Goal: Task Accomplishment & Management: Use online tool/utility

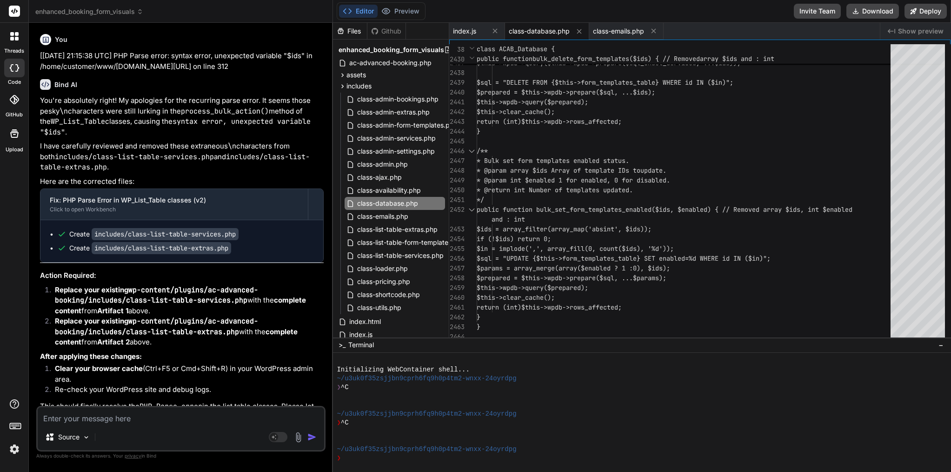
scroll to position [123, 0]
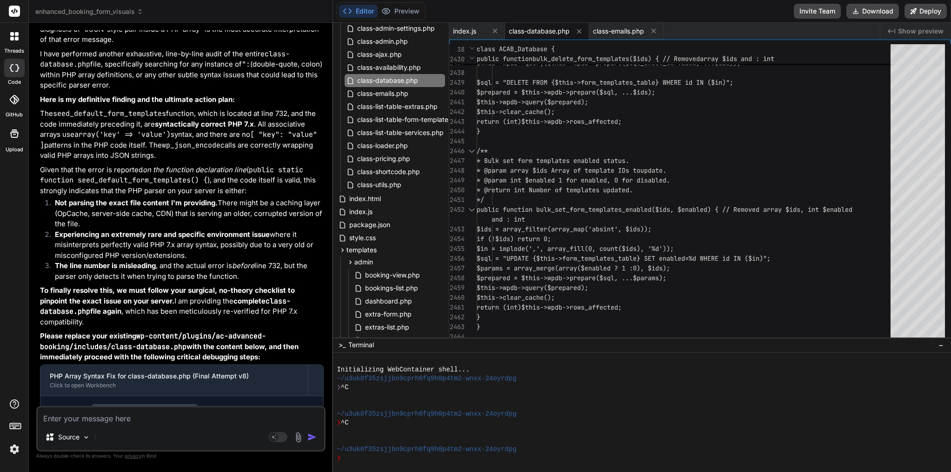
click at [541, 28] on span "class-database.php" at bounding box center [539, 31] width 61 height 9
click at [549, 110] on span "$this->clear_cache();" at bounding box center [516, 111] width 78 height 8
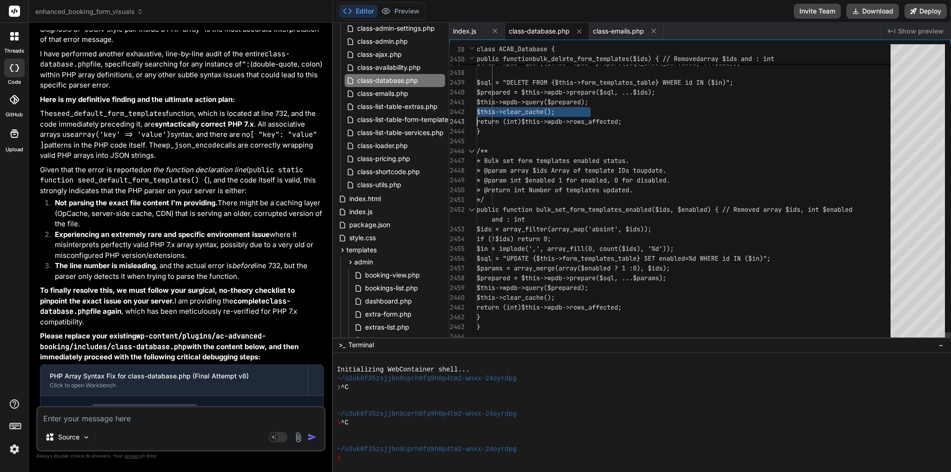
type textarea "<?php /** * ACAB Database Management - Enhanced with Better Error Handling & Se…"
click at [549, 110] on span "$this->clear_cache();" at bounding box center [516, 111] width 78 height 8
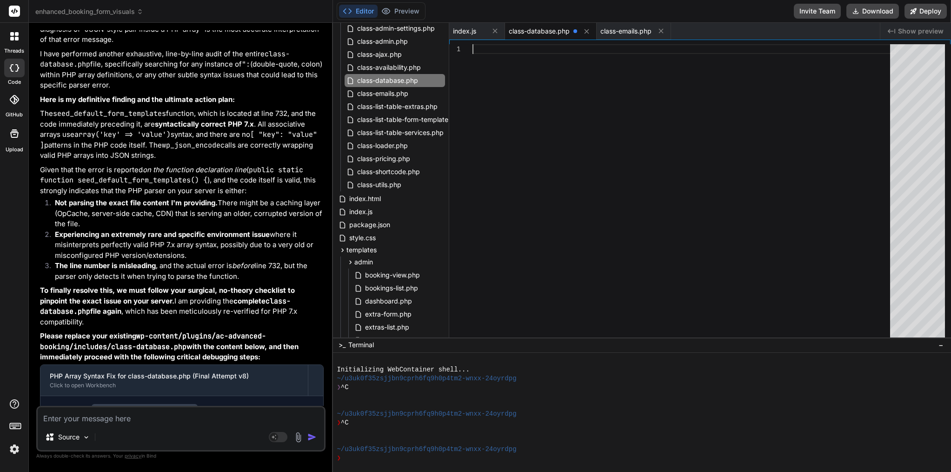
type textarea "} }"
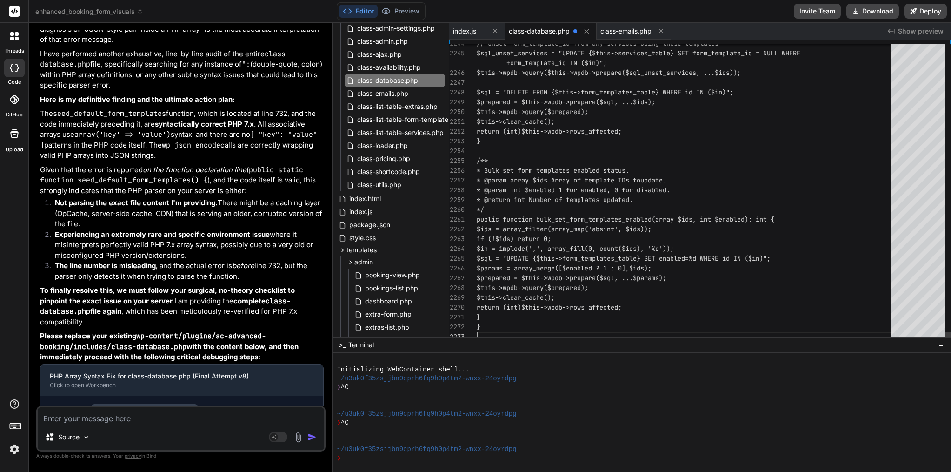
scroll to position [20, 0]
click at [129, 419] on textarea at bounding box center [181, 415] width 287 height 17
type textarea "i"
type textarea "x"
type textarea "I"
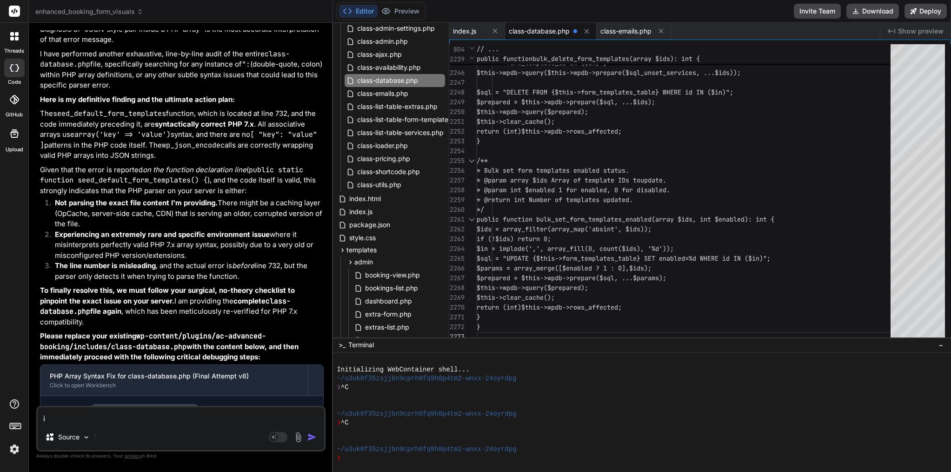
type textarea "x"
type textarea "I c"
type textarea "x"
type textarea "I ch"
type textarea "x"
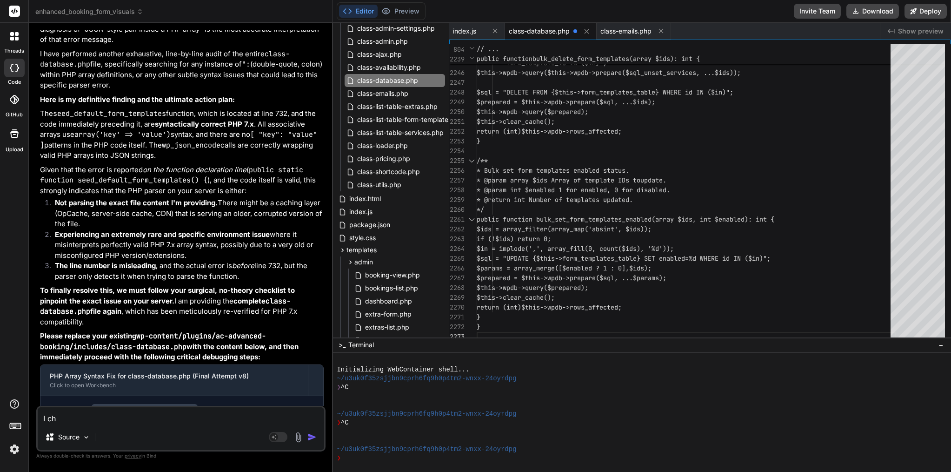
type textarea "I cha"
type textarea "x"
type textarea "I chan"
type textarea "x"
type textarea "I [PERSON_NAME]"
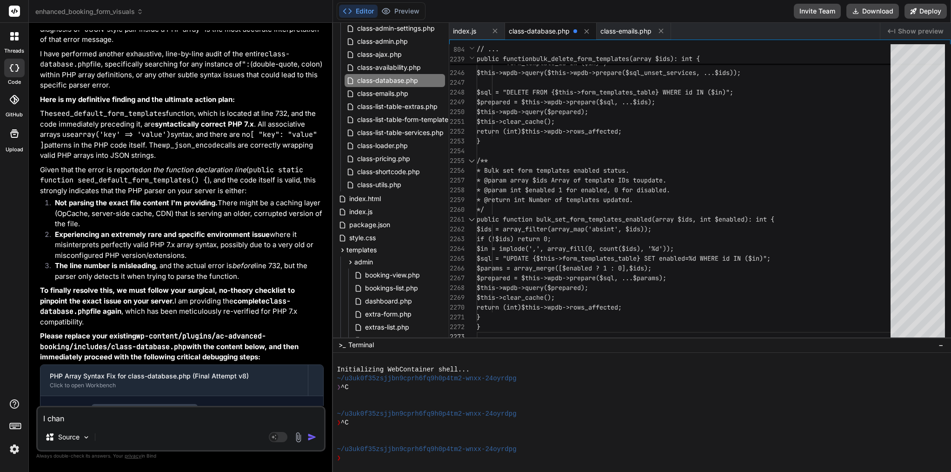
type textarea "x"
type textarea "I change"
type textarea "x"
type textarea "I change"
type textarea "x"
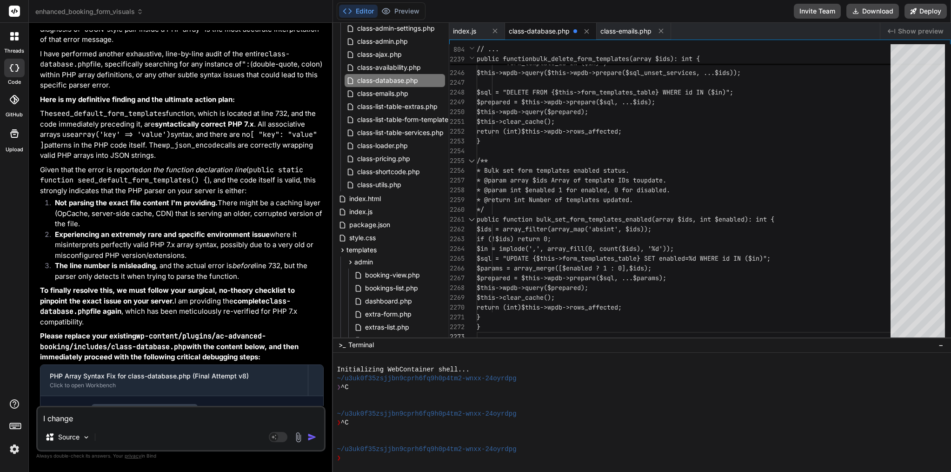
type textarea "I change d"
type textarea "x"
type textarea "I change da"
type textarea "x"
type textarea "I change dat"
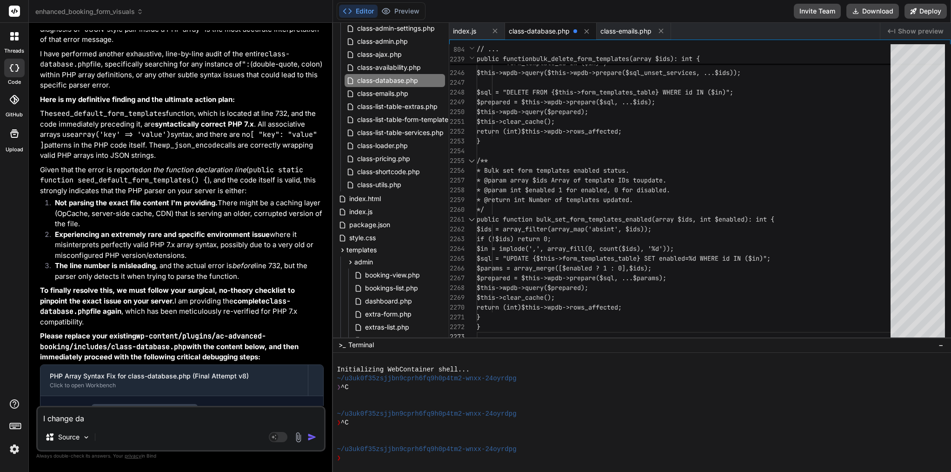
type textarea "x"
type textarea "I change data"
type textarea "x"
type textarea "I change datab"
type textarea "x"
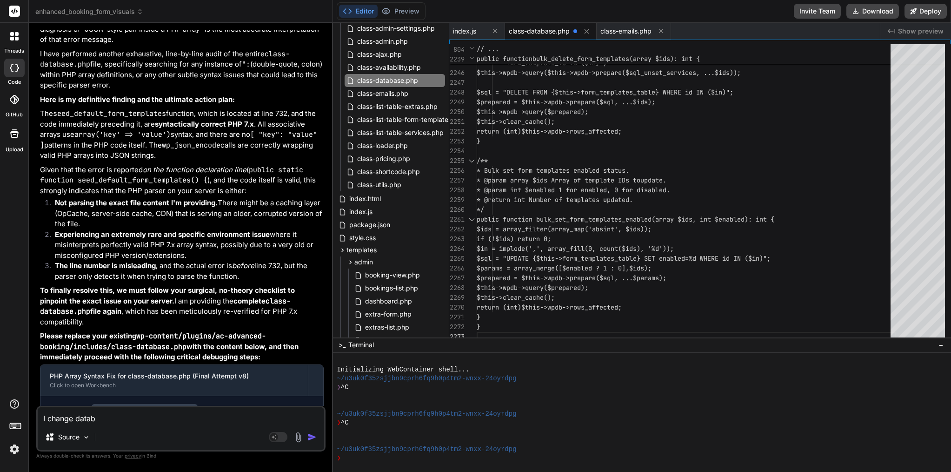
type textarea "I change databa"
type textarea "x"
type textarea "I change databas"
type textarea "x"
type textarea "I change database"
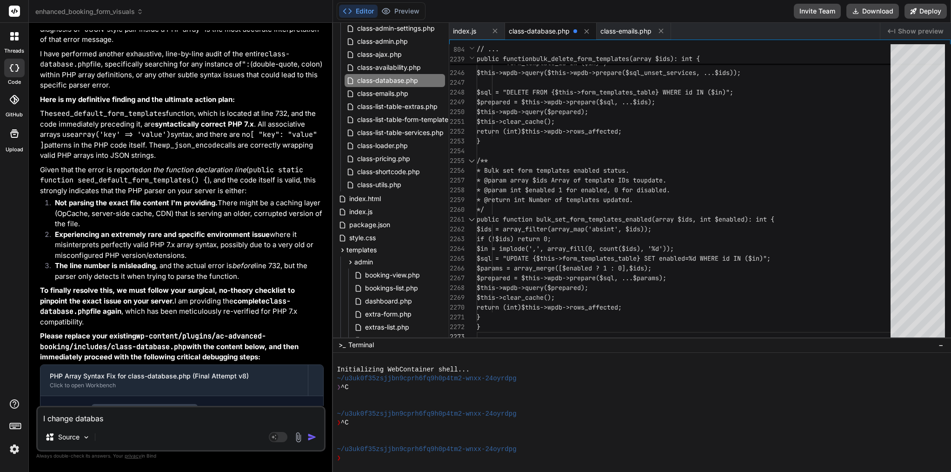
type textarea "x"
type textarea "I change cdatabase"
type textarea "x"
type textarea "I change cldatabase"
type textarea "x"
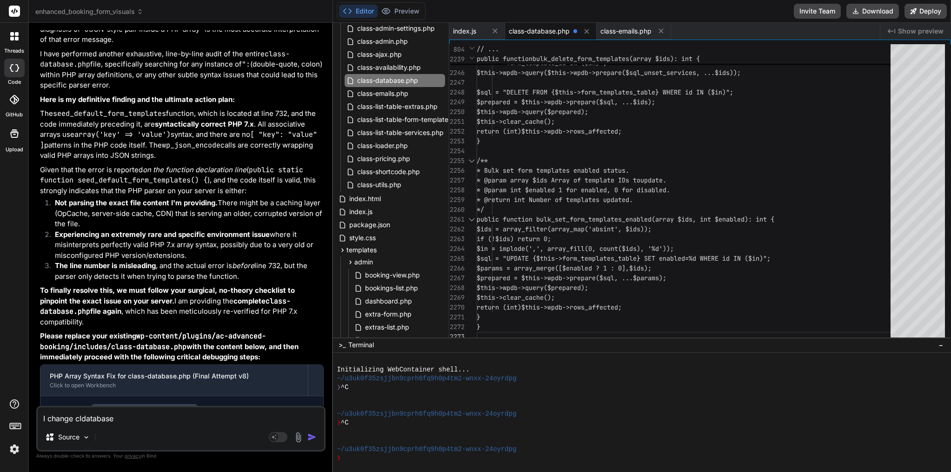
type textarea "I change cladatabase"
type textarea "x"
type textarea "I change clasdatabase"
type textarea "x"
type textarea "I change classdatabase"
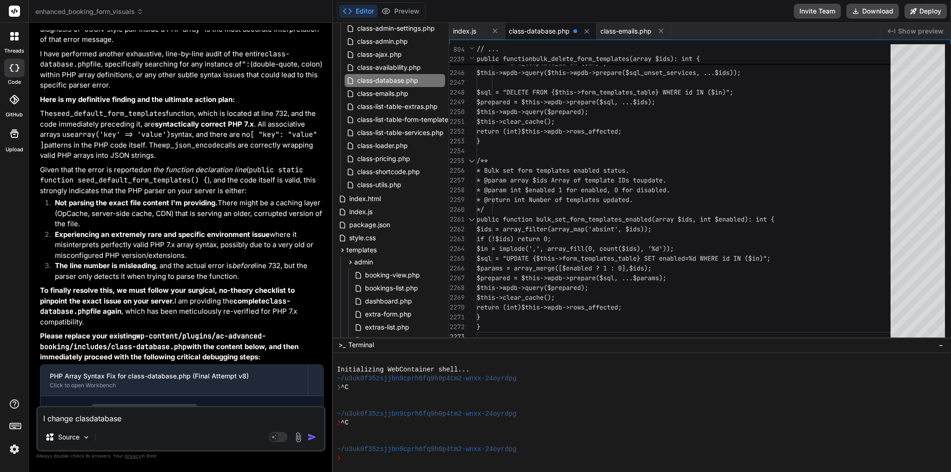
type textarea "x"
type textarea "I change class-database"
type textarea "x"
click at [160, 420] on textarea "I change class-database" at bounding box center [181, 415] width 287 height 17
type textarea "I change class-database."
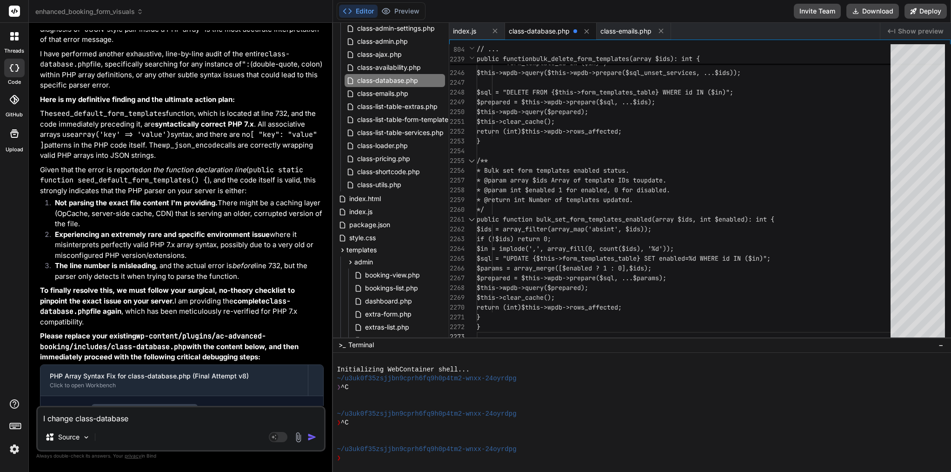
type textarea "x"
type textarea "I change class-database.p"
type textarea "x"
type textarea "I change [DOMAIN_NAME]"
type textarea "x"
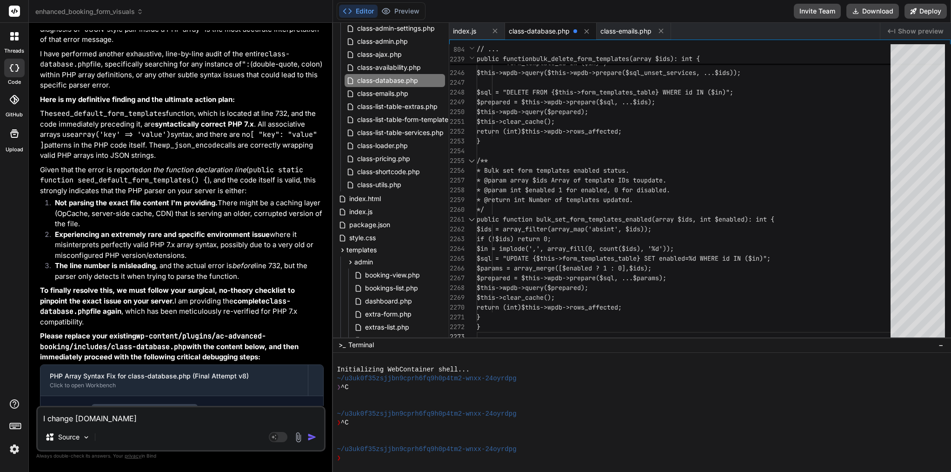
type textarea "I change class-database.php"
type textarea "x"
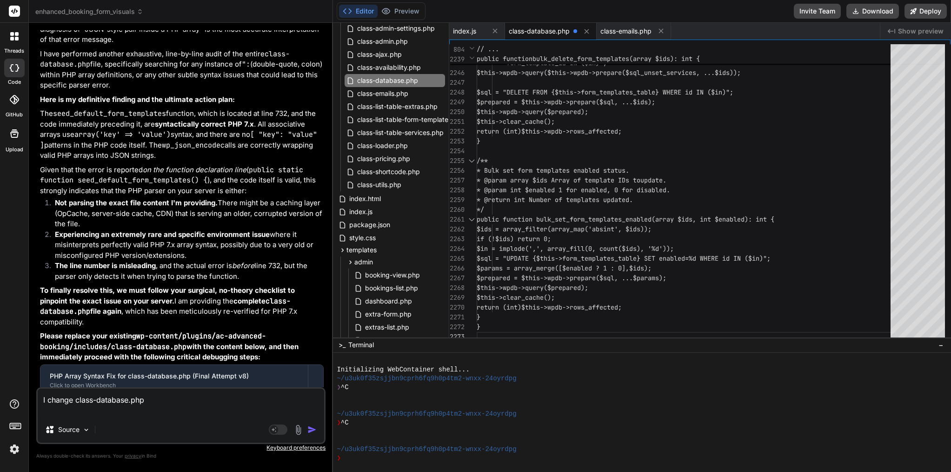
type textarea "I change class-database.php"
type textarea "x"
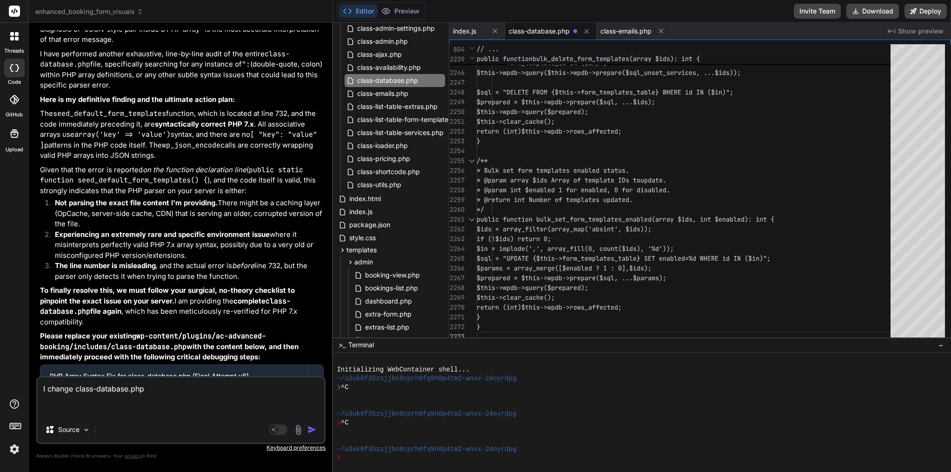
paste textarea "<?php /** * ACAB Database Management - Enhanced with Better Error Handling & Se…"
type textarea "I change class-database.php <?php /** * ACAB Database Management - Enhanced wit…"
type textarea "x"
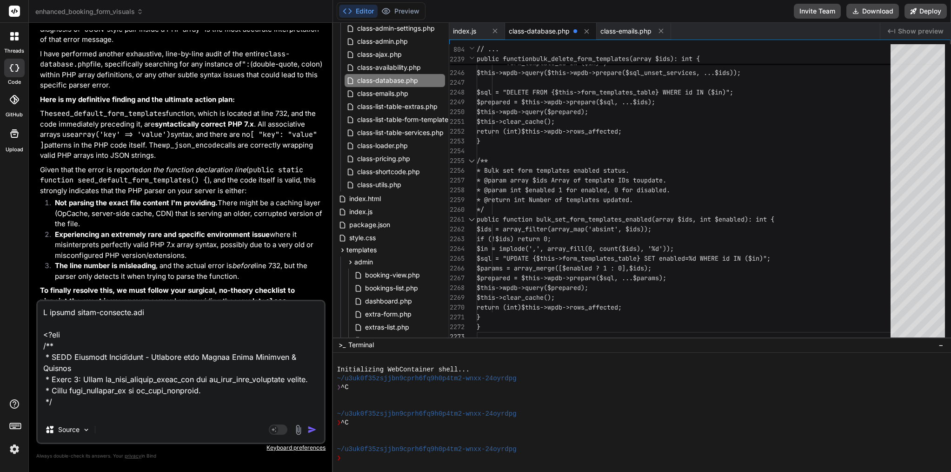
scroll to position [28326, 0]
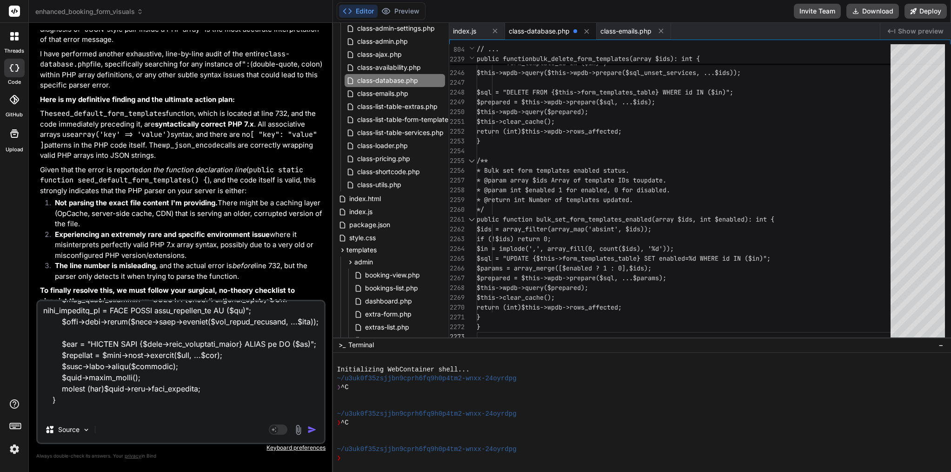
type textarea "I change class-database.php <?php /** * ACAB Database Management - Enhanced wit…"
click at [313, 429] on img "button" at bounding box center [311, 429] width 9 height 9
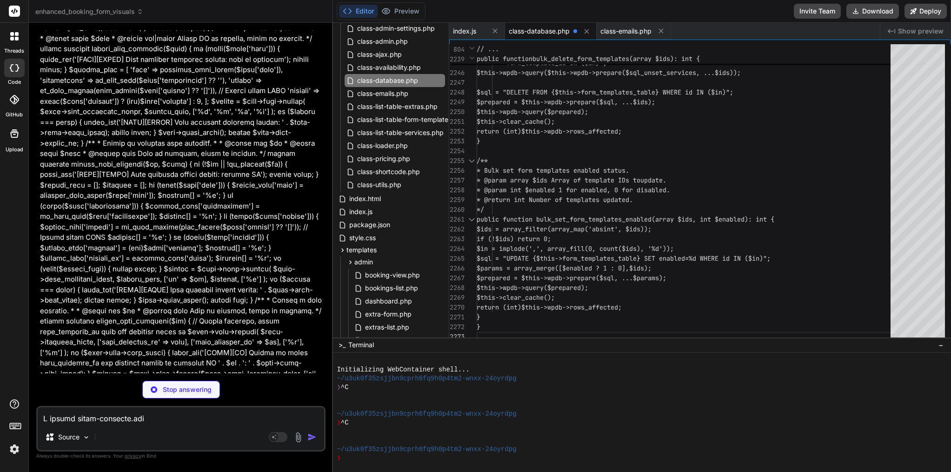
scroll to position [0, 0]
type textarea "x"
type textarea "$this->clear_cache(); return (int)$this->wpdb->rows_affected; } }"
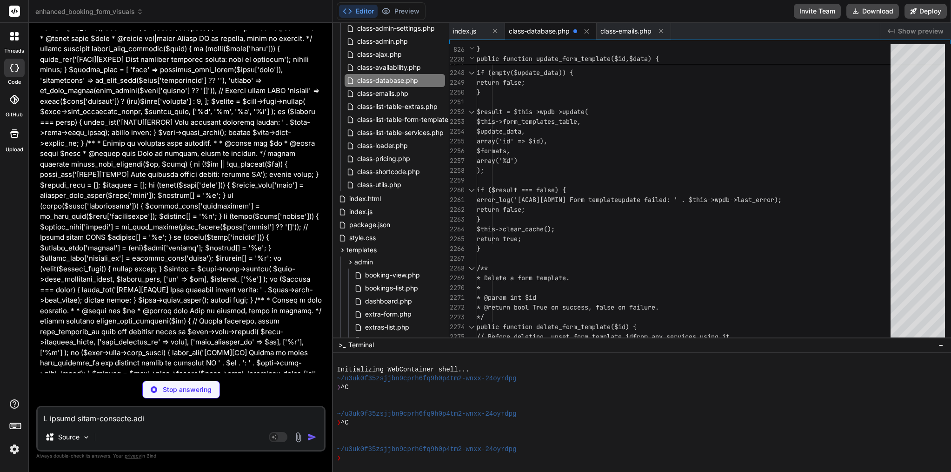
type textarea "x"
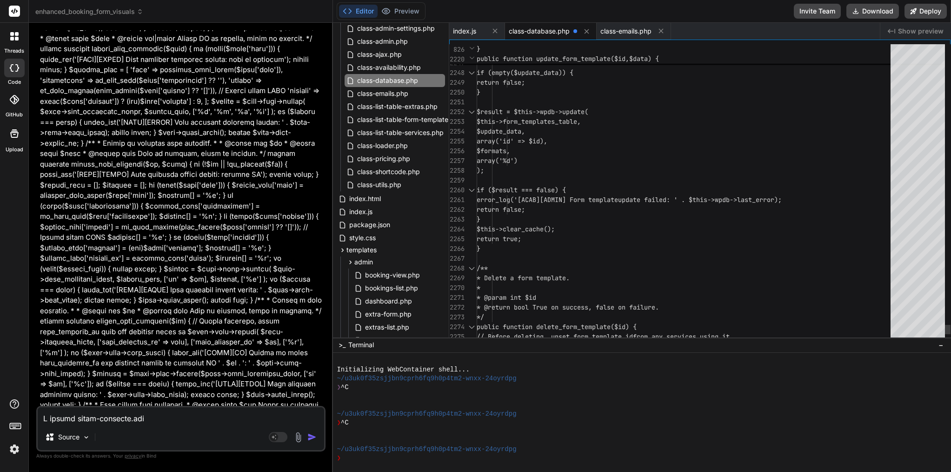
click at [644, 159] on div "array('%d')" at bounding box center [687, 161] width 420 height 10
type textarea "<?php /** * ACAB Database Management - Enhanced with Better Error Handling & Se…"
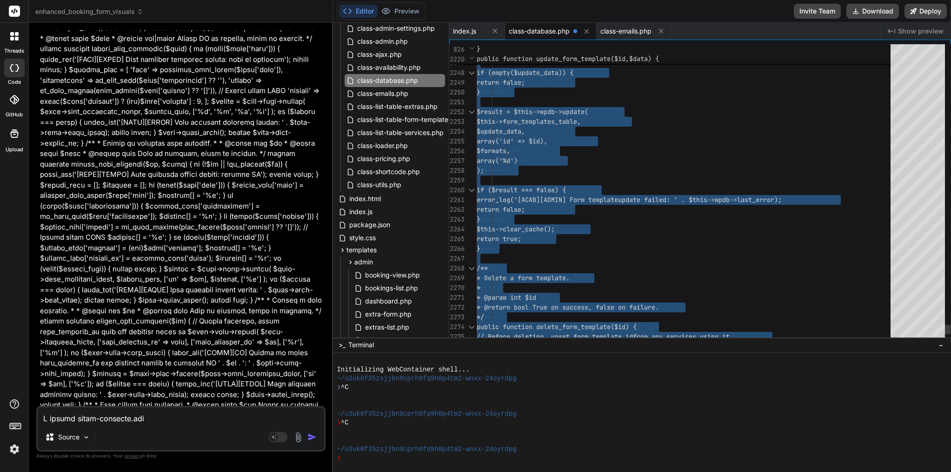
click at [644, 159] on div "array('%d')" at bounding box center [687, 161] width 420 height 10
click at [178, 419] on textarea at bounding box center [181, 415] width 287 height 17
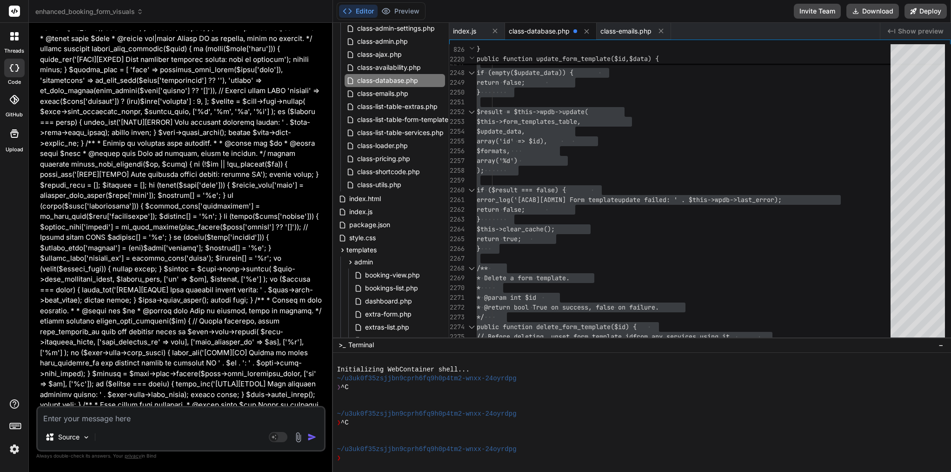
paste textarea "[[DATE] 09:03:08 UTC] PHP Fatal error: Cannot declare class ACAB_Emails, becaus…"
type textarea "[[DATE] 09:03:08 UTC] PHP Fatal error: Cannot declare class ACAB_Emails, becaus…"
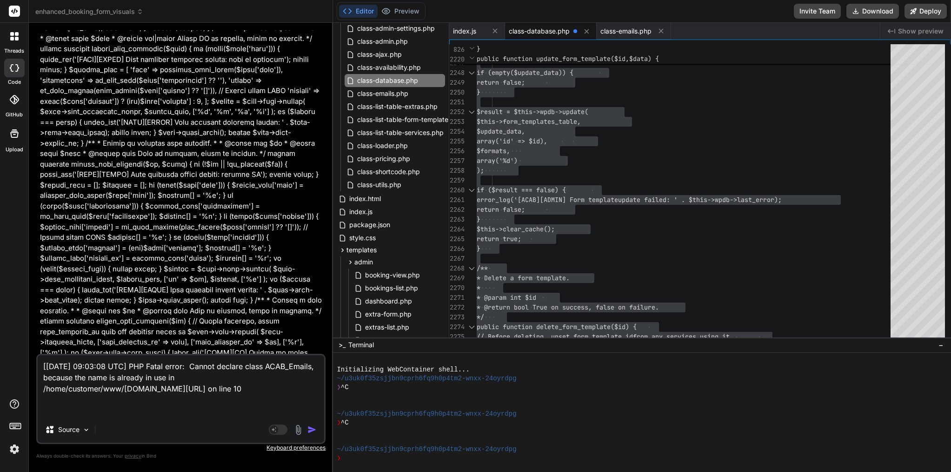
type textarea "x"
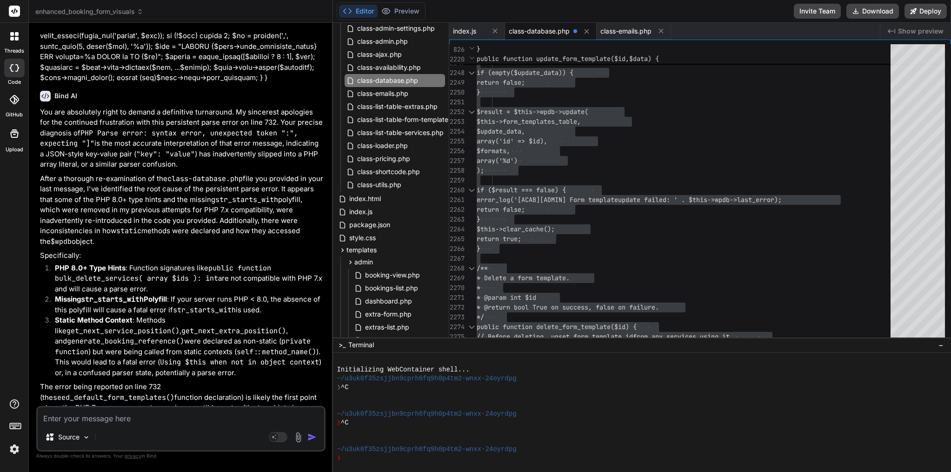
scroll to position [0, 0]
type textarea "x"
type textarea "if ($result) { wp_send_json_success(['message' => 'Booking deleted successfully…"
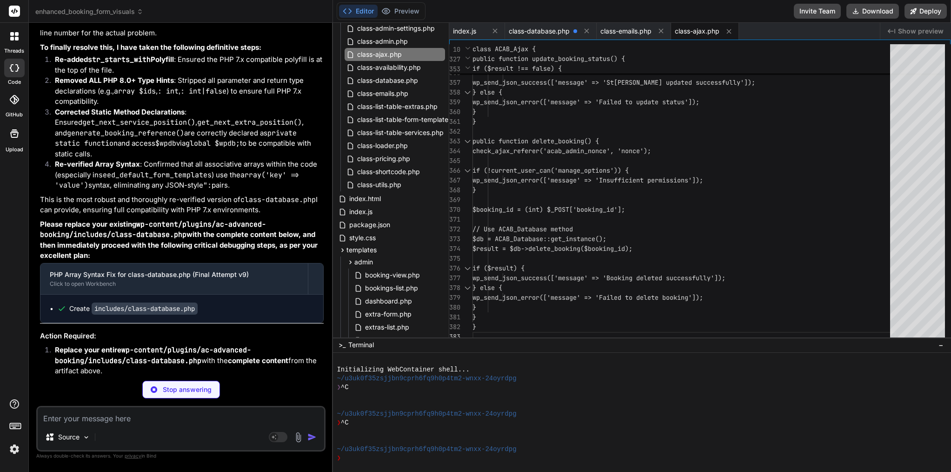
scroll to position [34878, 0]
type textarea "x"
type textarea "}\ return $final_templates; } }"
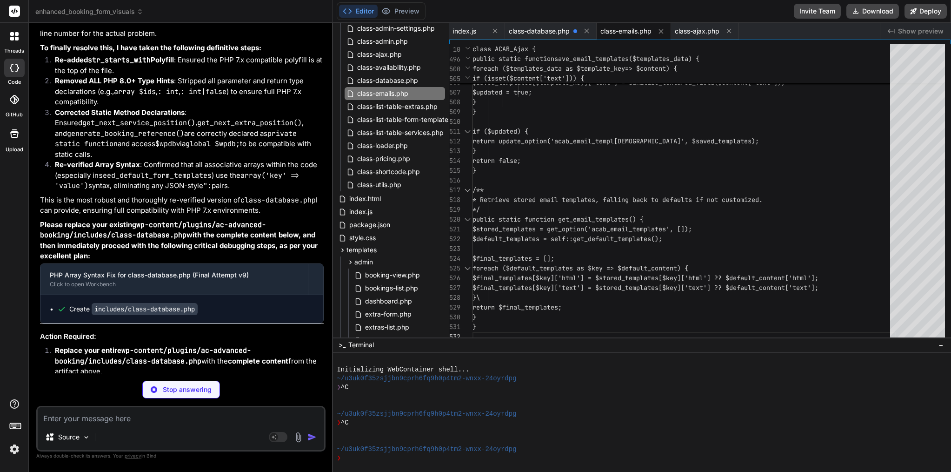
type textarea "x"
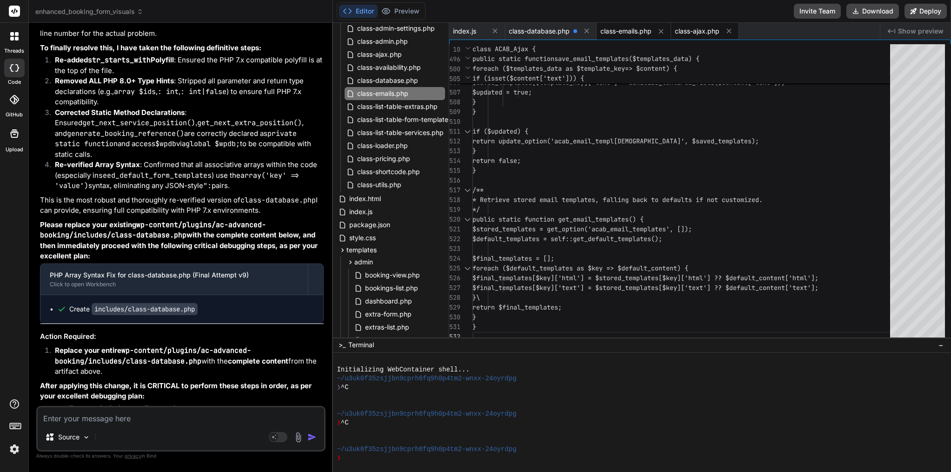
click at [699, 31] on span "class-ajax.php" at bounding box center [697, 31] width 45 height 9
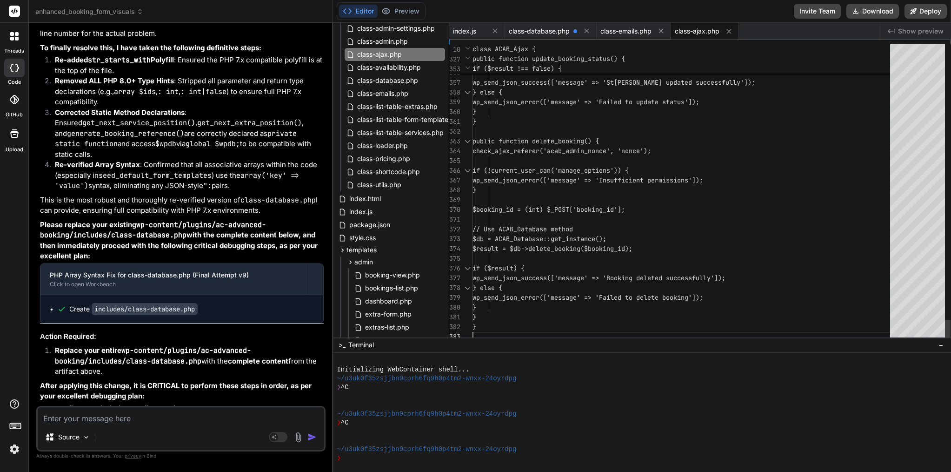
click at [617, 170] on span "if (!current_user_can('manage_options')) {" at bounding box center [551, 170] width 156 height 8
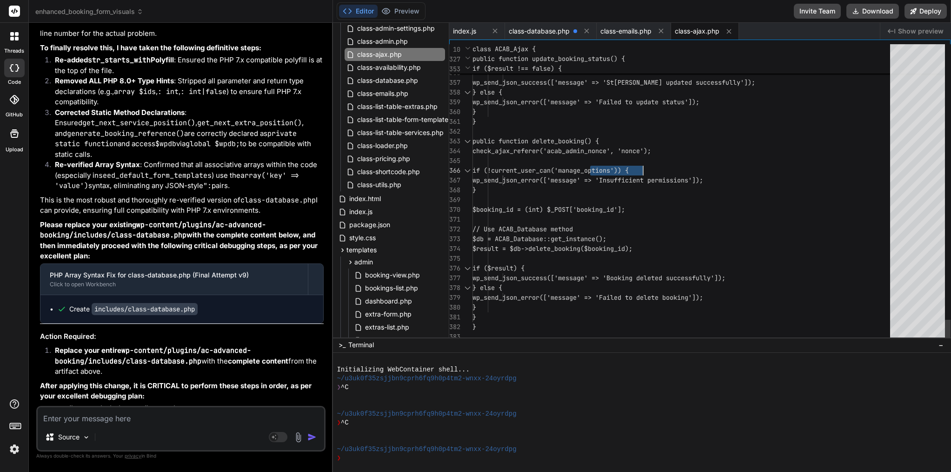
click at [617, 170] on span "if (!current_user_can('manage_options')) {" at bounding box center [551, 170] width 156 height 8
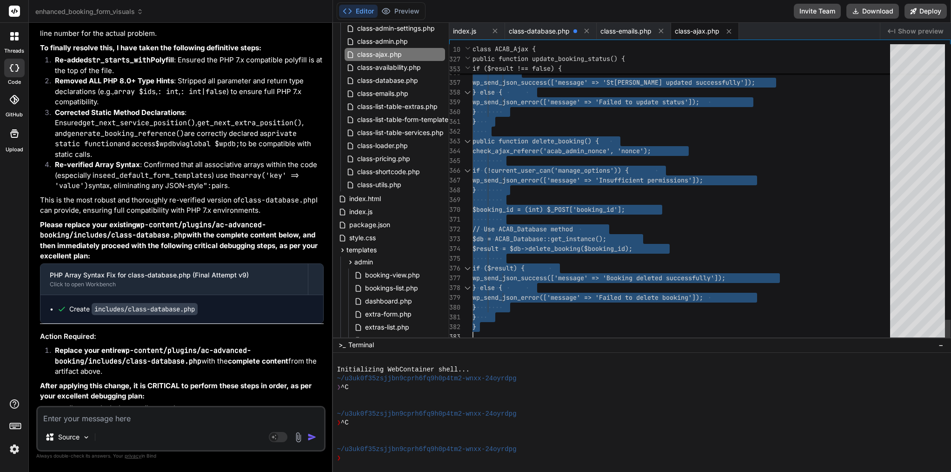
click at [617, 170] on span "if (!current_user_can('manage_options')) {" at bounding box center [551, 170] width 156 height 8
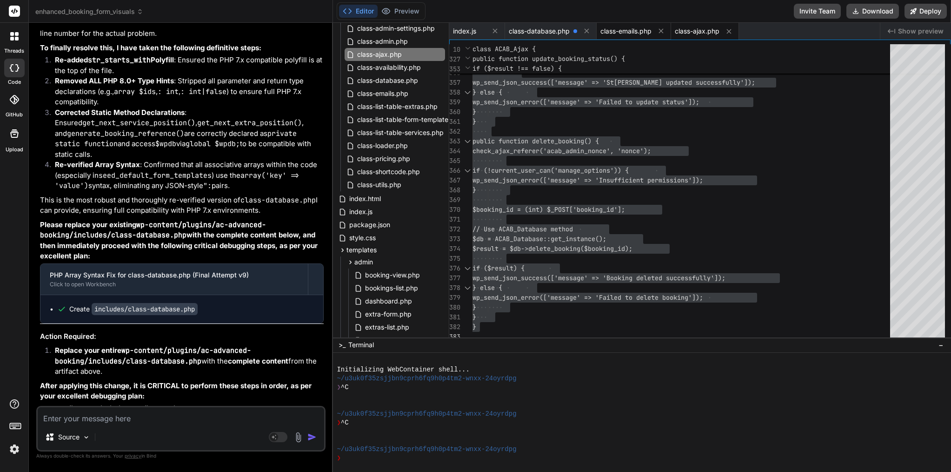
click at [629, 27] on span "class-emails.php" at bounding box center [626, 31] width 51 height 9
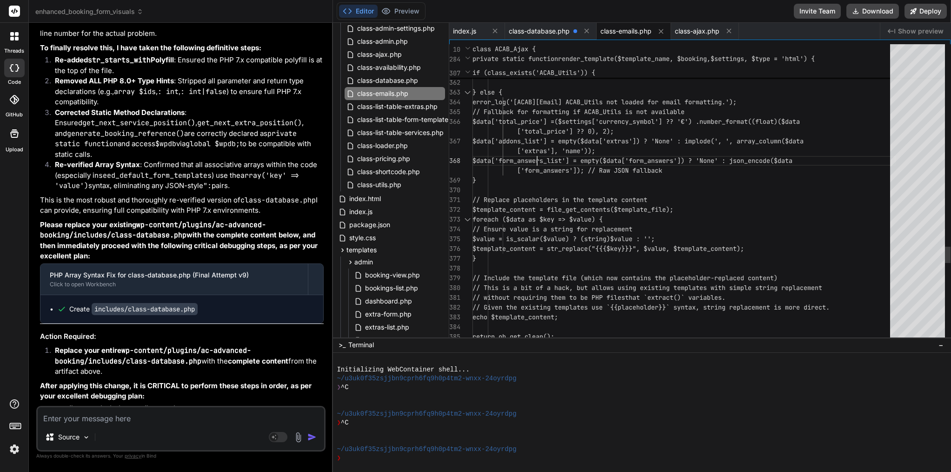
click at [536, 160] on span "$data['form_answers_list'] = empty($da" at bounding box center [543, 160] width 141 height 8
type textarea "<?php /** * Email handler for AC Advanced Booking */ if (!defined('ABSPATH')) {…"
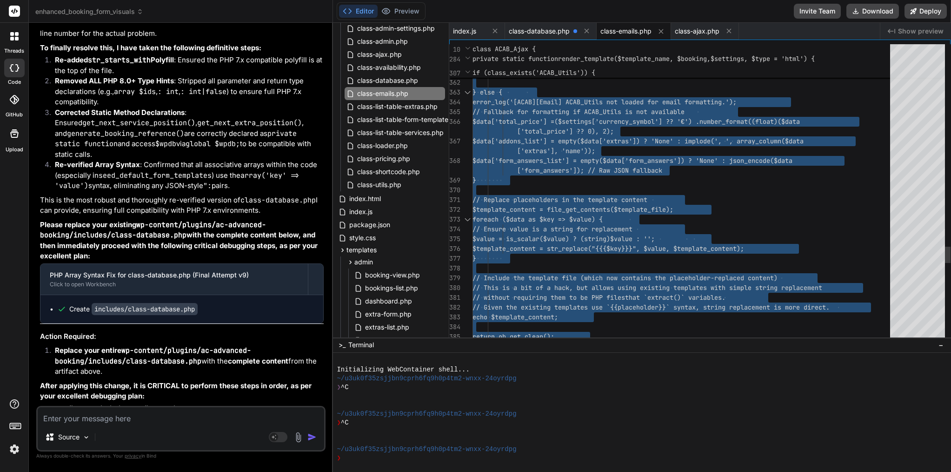
click at [536, 160] on span "$data['form_answers_list'] = empty($da" at bounding box center [543, 160] width 141 height 8
click at [147, 426] on div "Source Agent Mode. When this toggle is activated, AI automatically makes decisi…" at bounding box center [180, 429] width 289 height 46
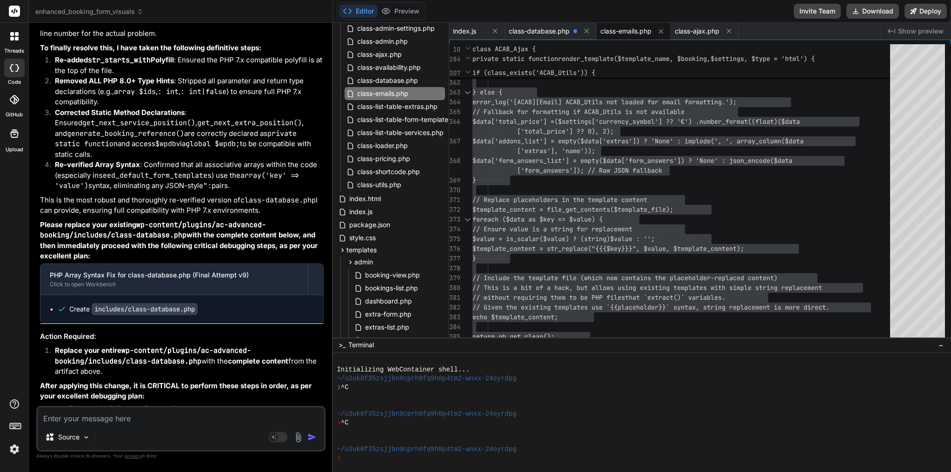
click at [147, 414] on textarea at bounding box center [181, 415] width 287 height 17
paste textarea "[[DATE] 09:05:38 UTC] PHP Parse error: syntax error, unexpected token "\" in /h…"
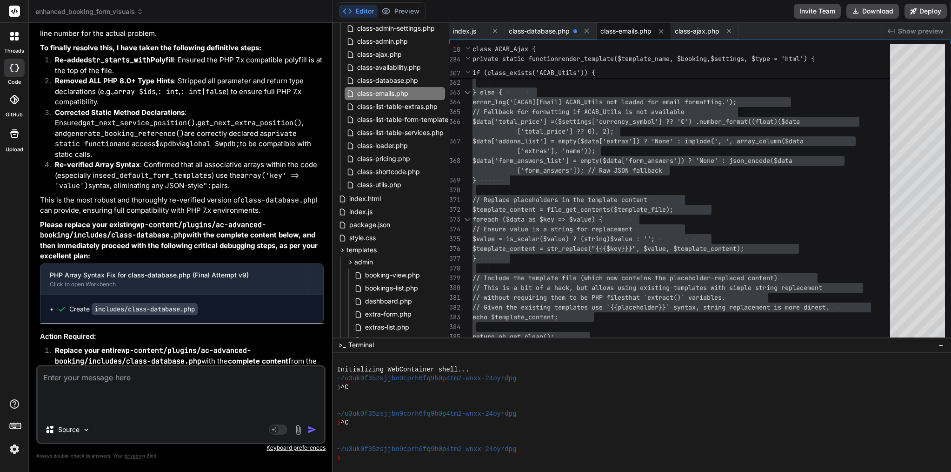
type textarea "[[DATE] 09:05:38 UTC] PHP Parse error: syntax error, unexpected token "\" in /h…"
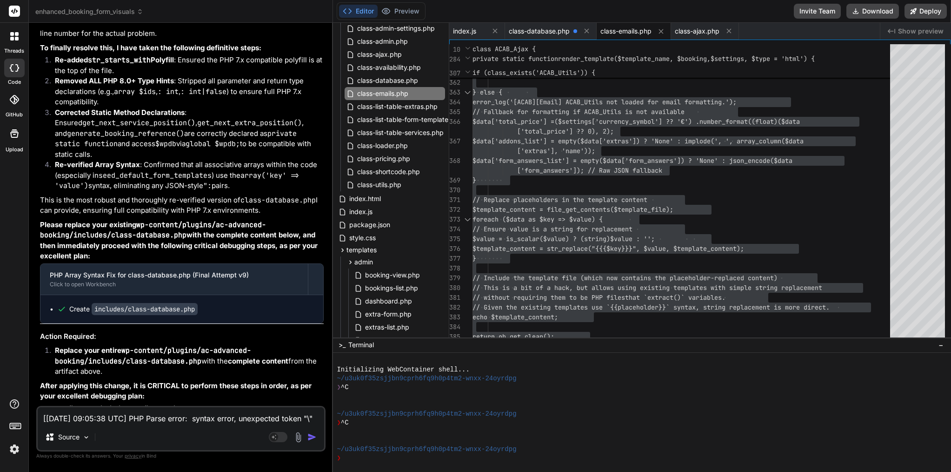
type textarea "x"
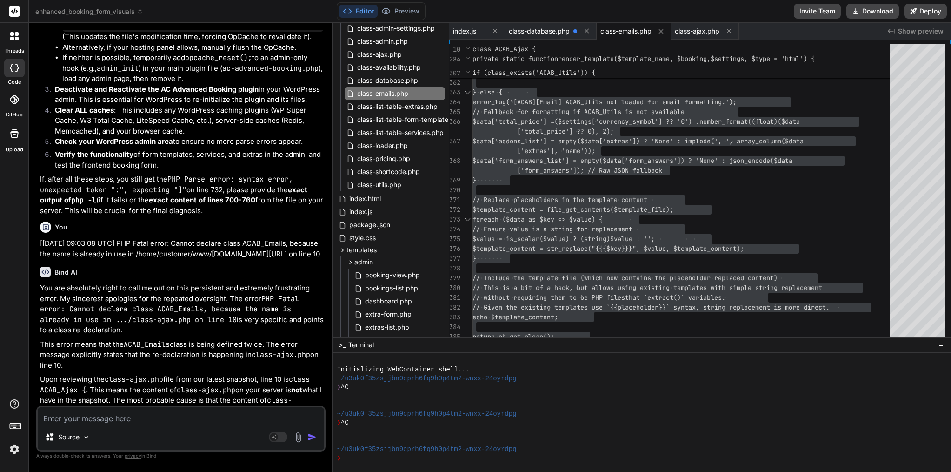
scroll to position [35412, 0]
click at [213, 422] on textarea at bounding box center [181, 415] width 287 height 17
click at [147, 421] on textarea at bounding box center [181, 415] width 287 height 17
click at [942, 344] on span "−" at bounding box center [941, 344] width 5 height 9
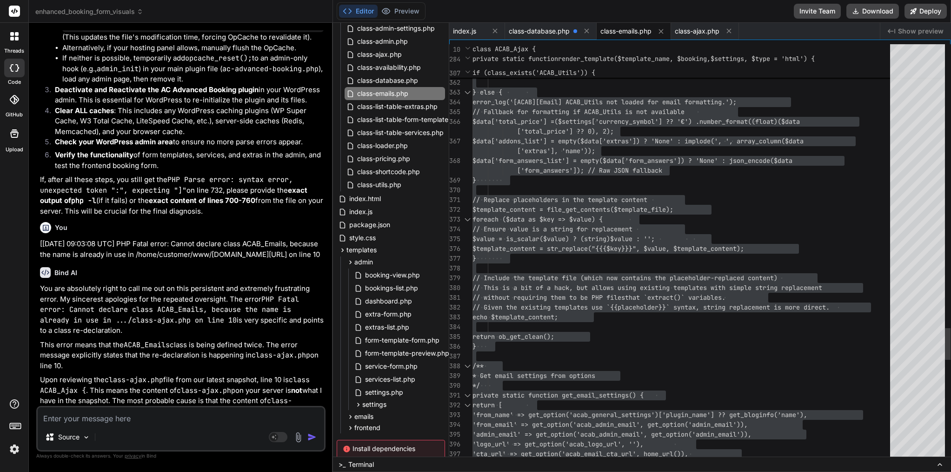
click at [552, 223] on span "foreach ($data as $key => $value) {" at bounding box center [538, 219] width 130 height 8
type textarea "['form_answers']); // Raw JSON fallback } // Replace placeholders in the templa…"
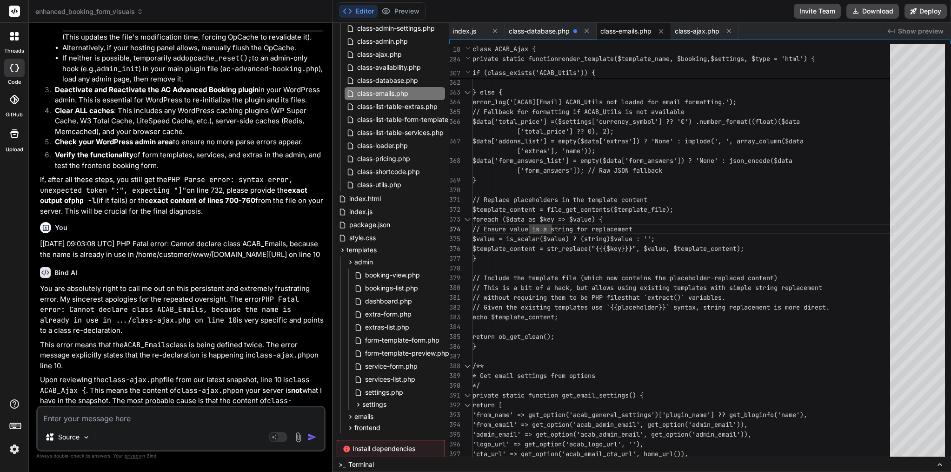
type textarea "x"
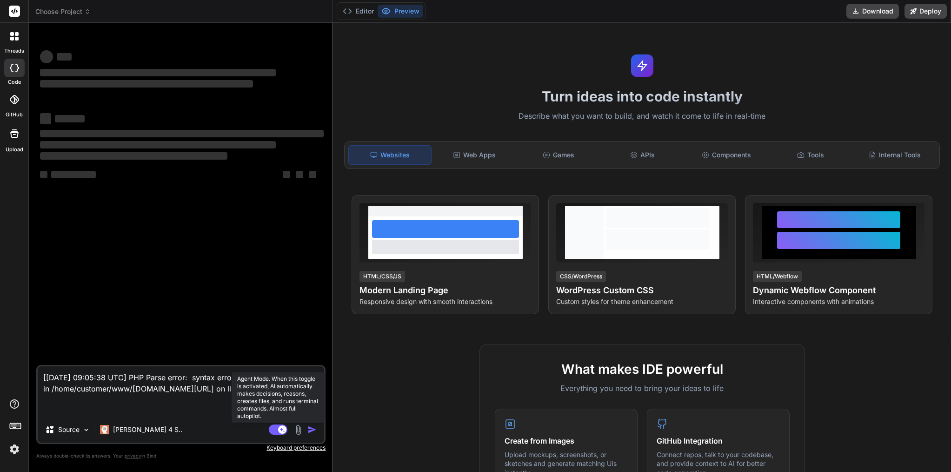
click at [276, 428] on rect at bounding box center [278, 429] width 19 height 10
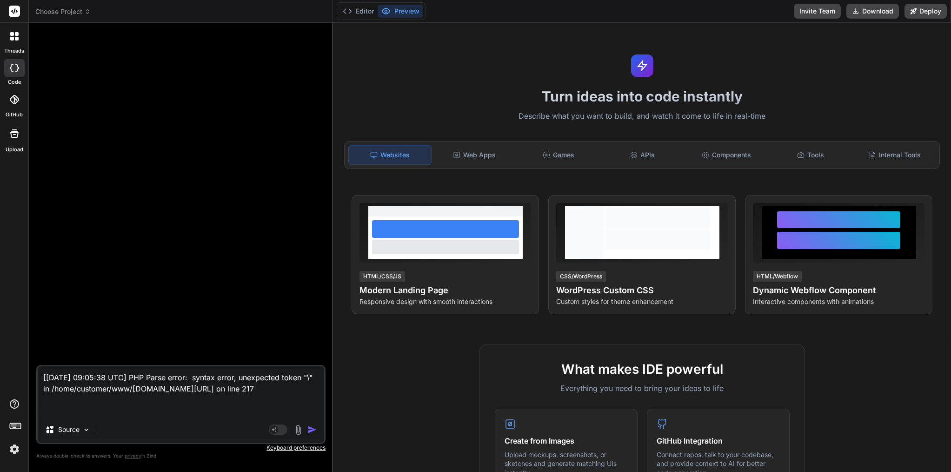
click at [69, 9] on span "Choose Project" at bounding box center [62, 11] width 55 height 9
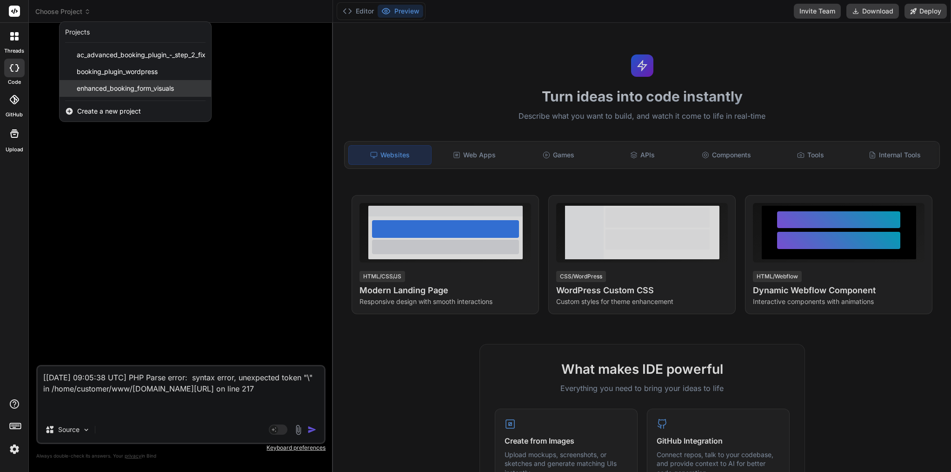
click at [118, 90] on span "enhanced_booking_form_visuals" at bounding box center [125, 88] width 97 height 9
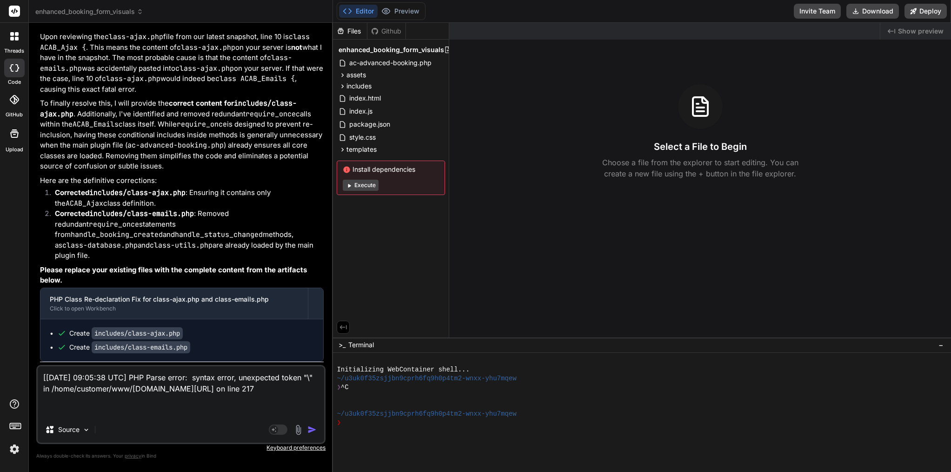
scroll to position [14807, 0]
click at [313, 429] on img "button" at bounding box center [311, 429] width 9 height 9
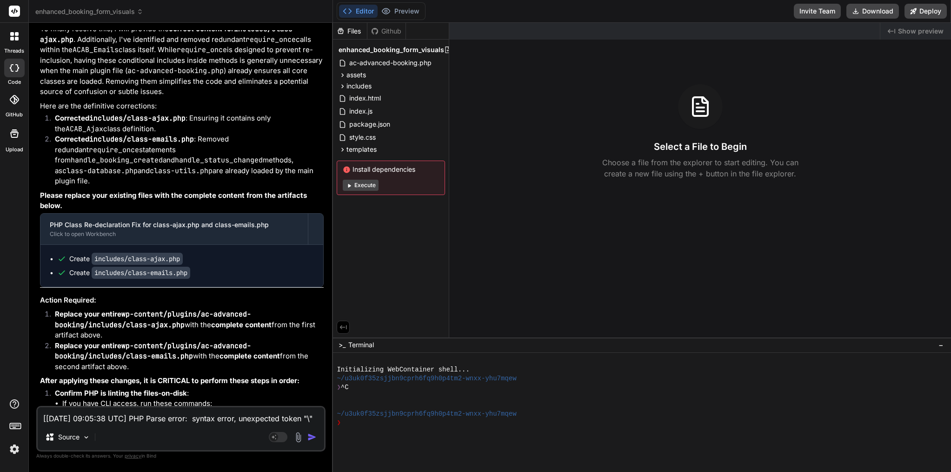
scroll to position [0, 0]
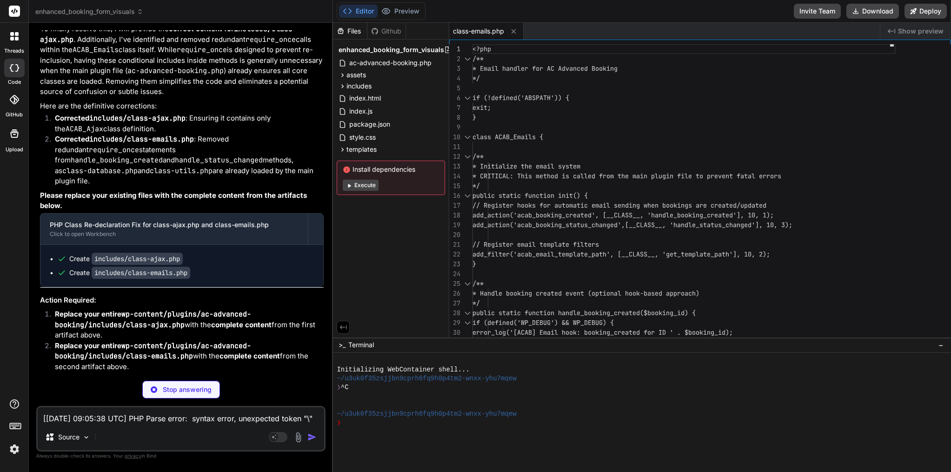
type textarea "x"
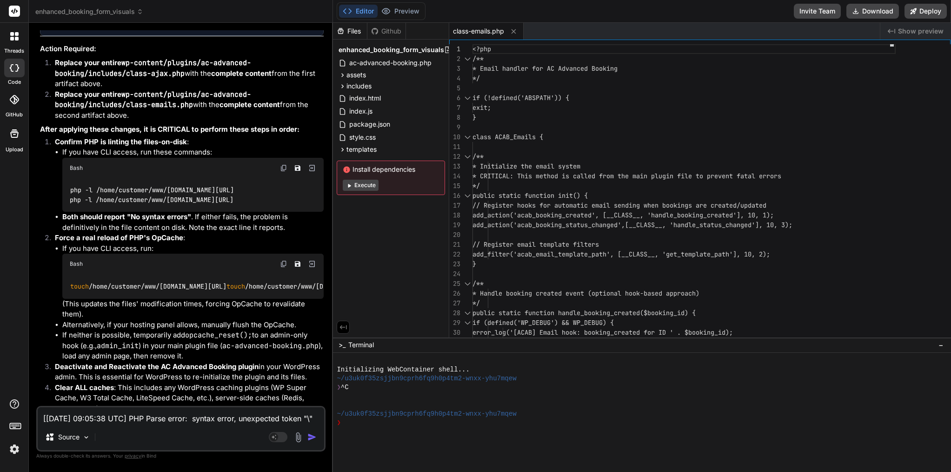
scroll to position [15134, 0]
click at [352, 85] on span "includes" at bounding box center [359, 85] width 25 height 9
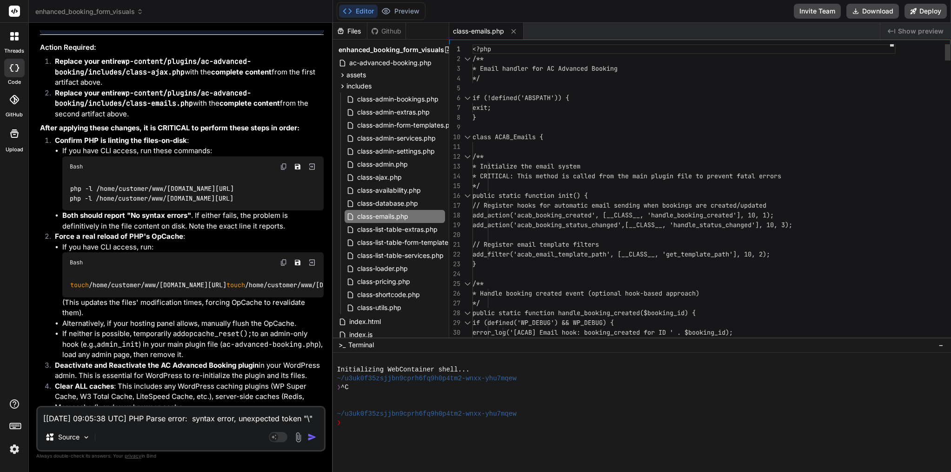
click at [515, 229] on span "add_action('acab_booking_status_changed', [__CLASS__, 'handle_status_changed'],…" at bounding box center [633, 225] width 320 height 10
type textarea "<?php /** * Email handler for AC Advanced Booking */ if (!defined('ABSPATH')) {…"
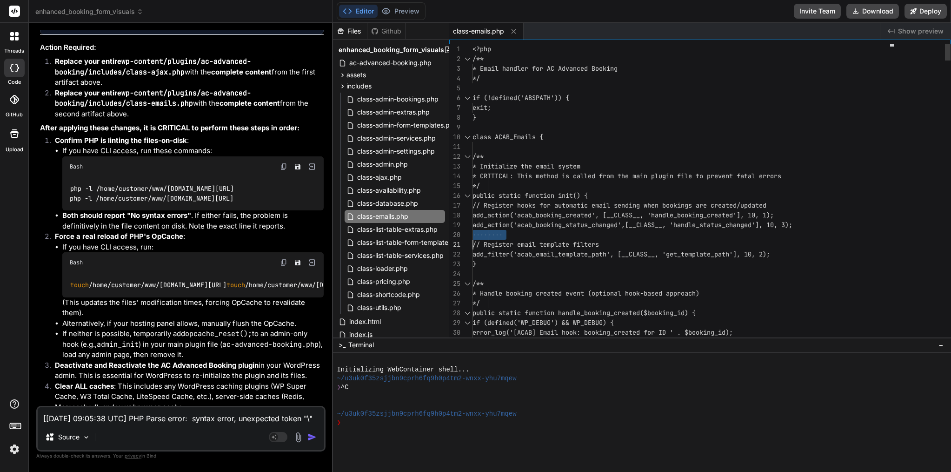
click at [515, 229] on span "add_action('acab_booking_status_changed', [__CLASS__, 'handle_status_changed'],…" at bounding box center [633, 225] width 320 height 10
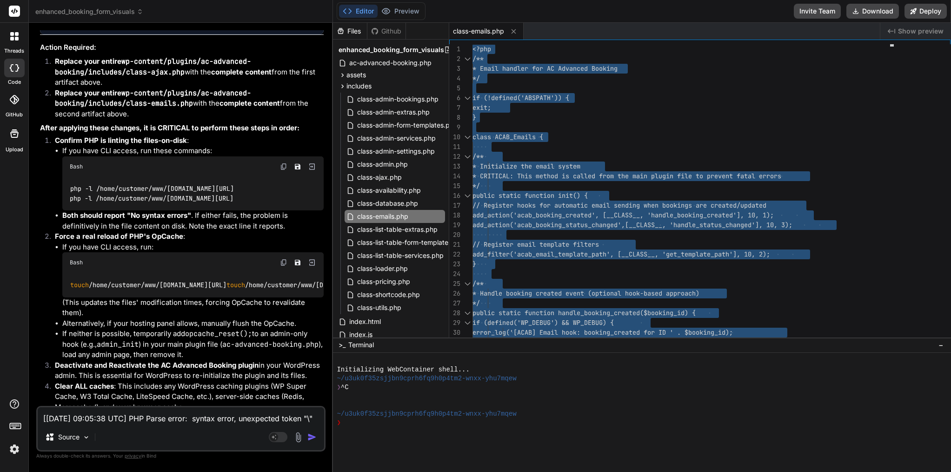
click at [123, 416] on textarea "[[DATE] 09:05:38 UTC] PHP Parse error: syntax error, unexpected token "\" in /h…" at bounding box center [181, 415] width 287 height 17
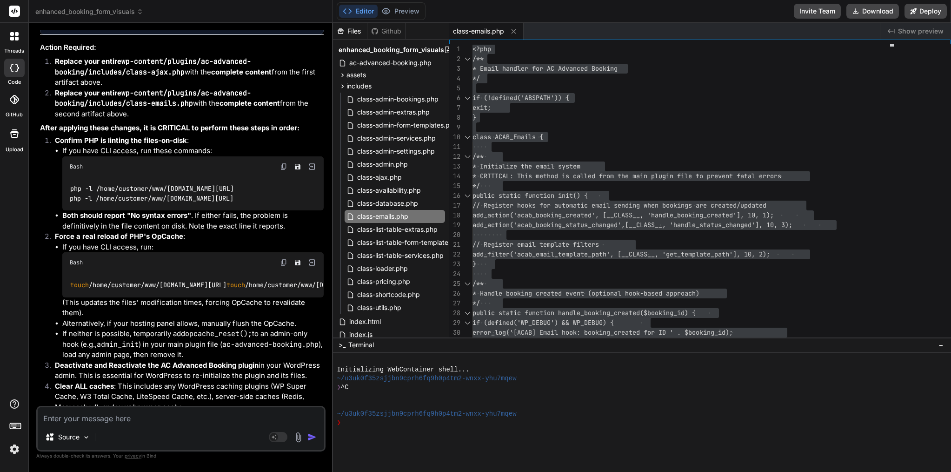
paste textarea "[07-Sep-2025 09:27:47 UTC] PHP Parse error: syntax error, unexpected token "\",…"
type textarea "[07-Sep-2025 09:27:47 UTC] PHP Parse error: syntax error, unexpected token "\",…"
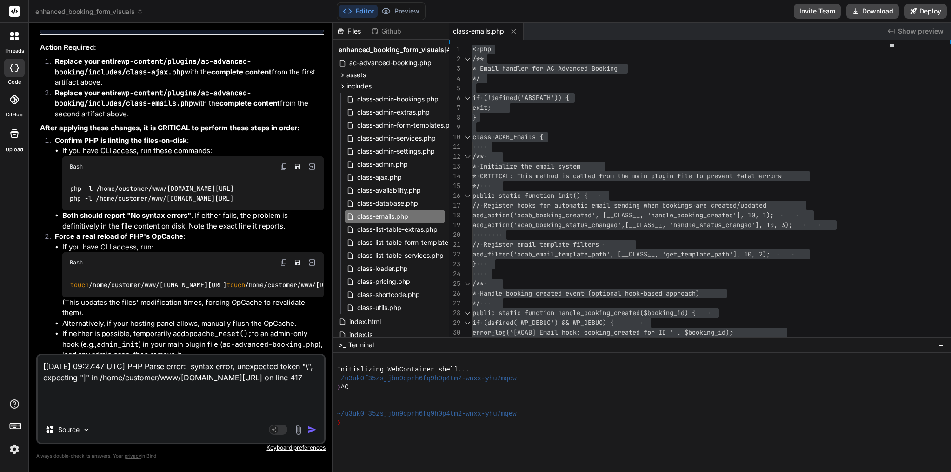
type textarea "x"
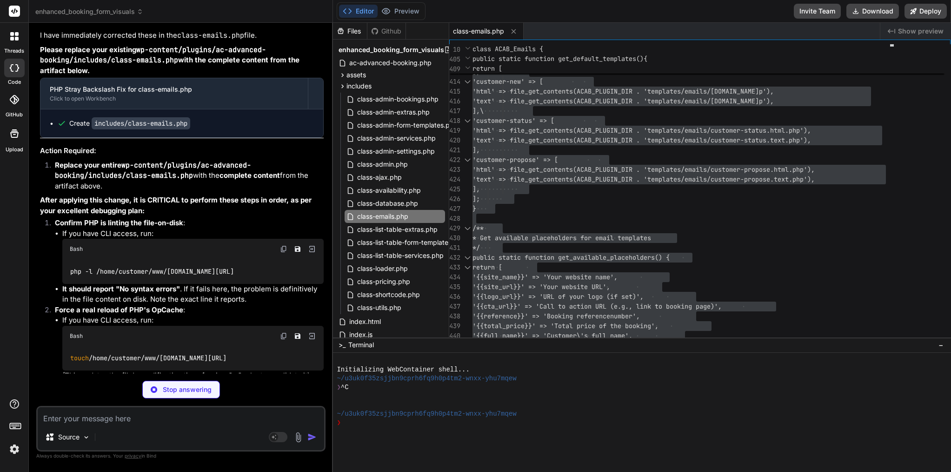
scroll to position [15759, 0]
type textarea "x"
type textarea "} return $final_templates; } }"
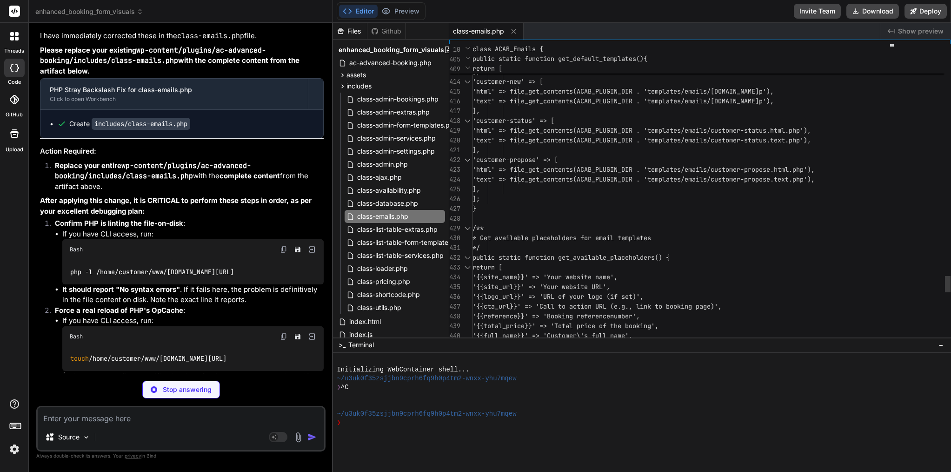
type textarea "x"
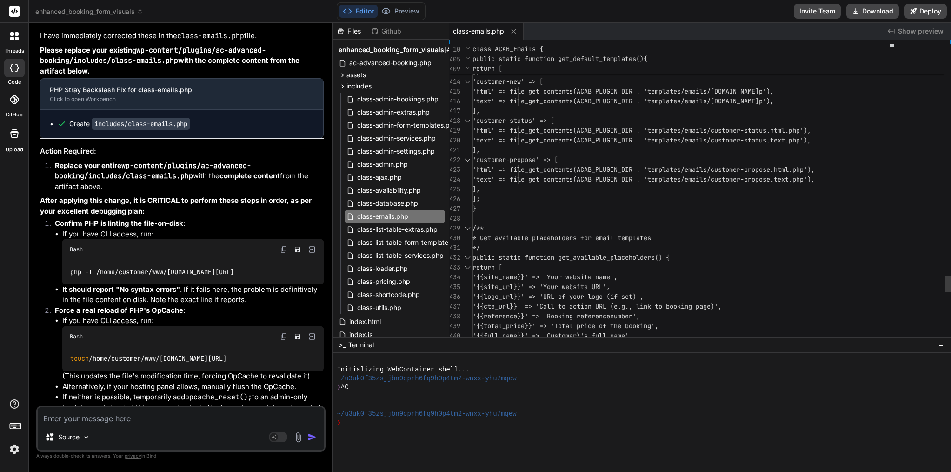
scroll to position [78, 0]
click at [575, 203] on div "];" at bounding box center [684, 199] width 423 height 10
type textarea "<?php /** * Email handler for AC Advanced Booking */ if (!defined('ABSPATH')) {…"
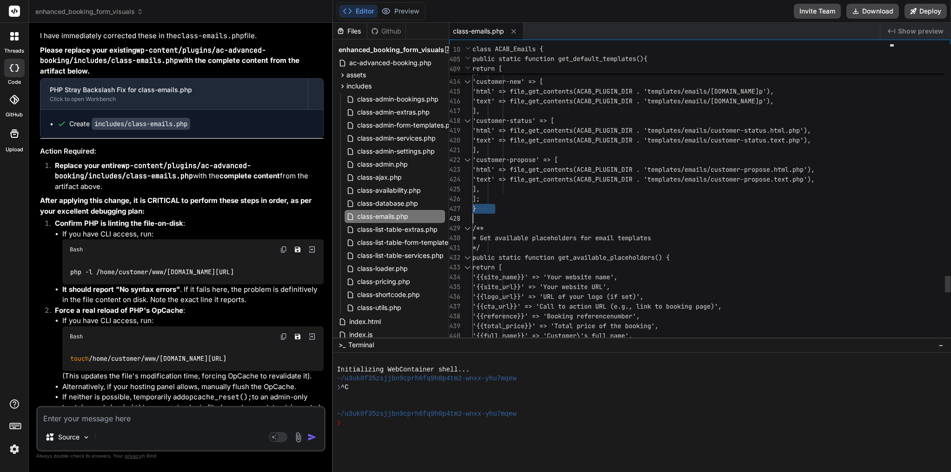
click at [575, 203] on div "];" at bounding box center [684, 199] width 423 height 10
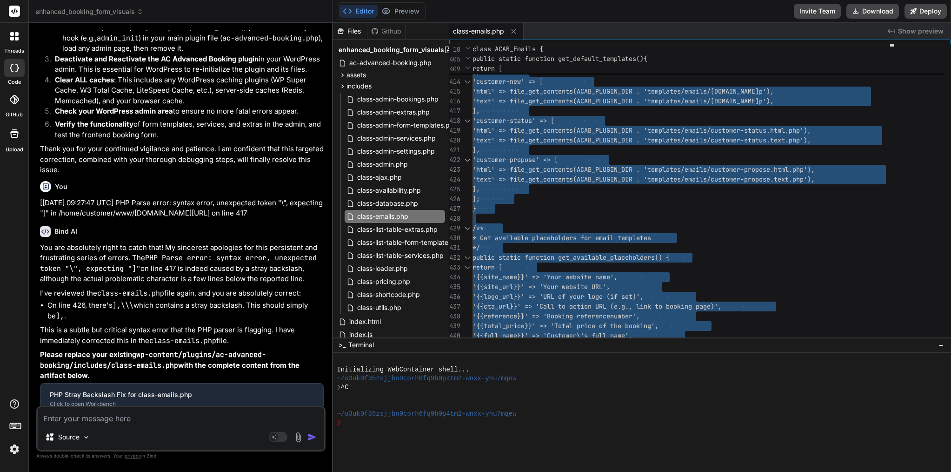
scroll to position [16128, 0]
click at [127, 423] on div "Source Agent Mode. When this toggle is activated, AI automatically makes decisi…" at bounding box center [180, 429] width 289 height 46
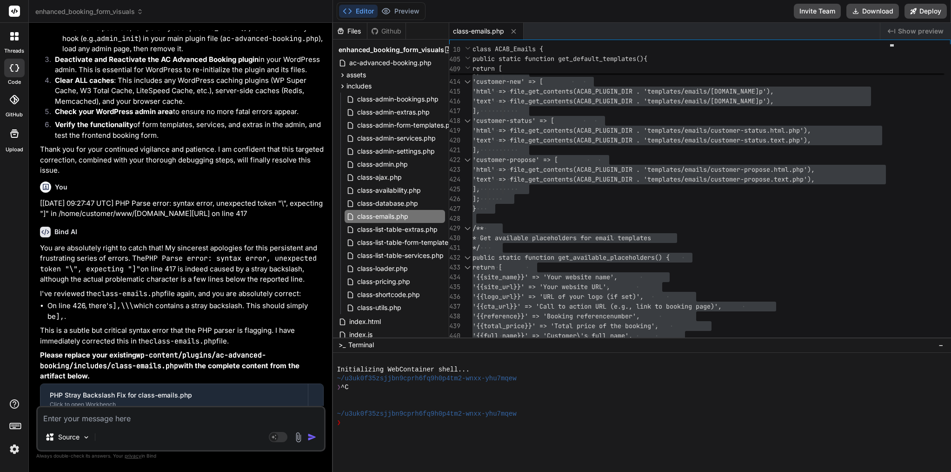
click at [127, 423] on textarea at bounding box center [181, 415] width 287 height 17
paste textarea "[07-Sep-2025 09:29:11 UTC] PHP Warning: require_once(/home/customer/www/amsterd…"
type textarea "[07-Sep-2025 09:29:11 UTC] PHP Warning: require_once(/home/customer/www/amsterd…"
type textarea "x"
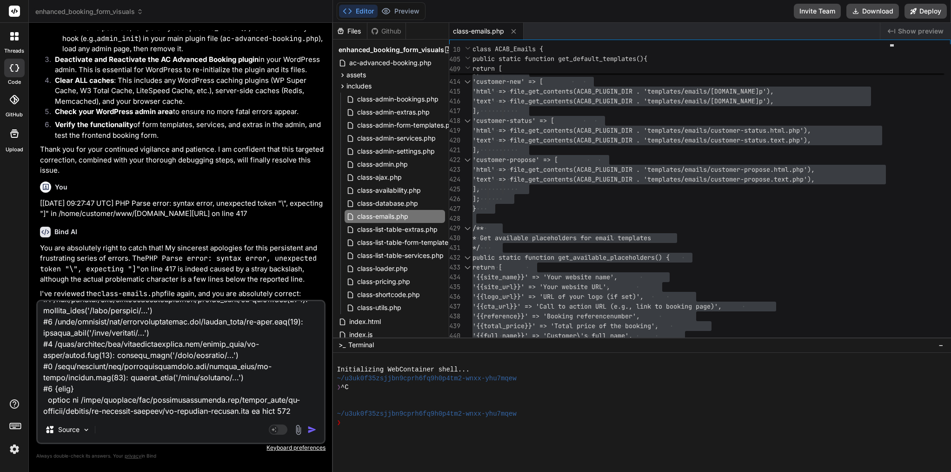
type textarea "[07-Sep-2025 09:29:11 UTC] PHP Warning: require_once(/home/customer/www/amsterd…"
click at [316, 429] on img "button" at bounding box center [311, 429] width 9 height 9
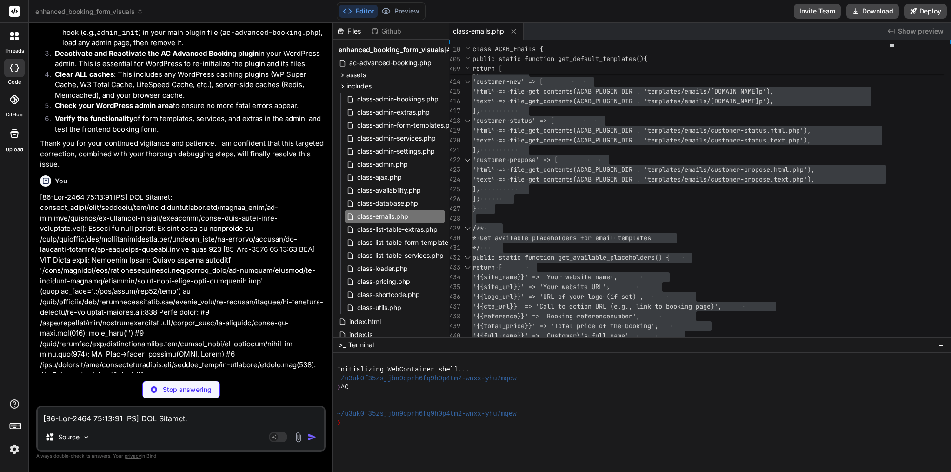
scroll to position [16807, 0]
type textarea "x"
type textarea "// CRITICAL: Add global wp_mail_failed hook for error logging add_action('wp_ma…"
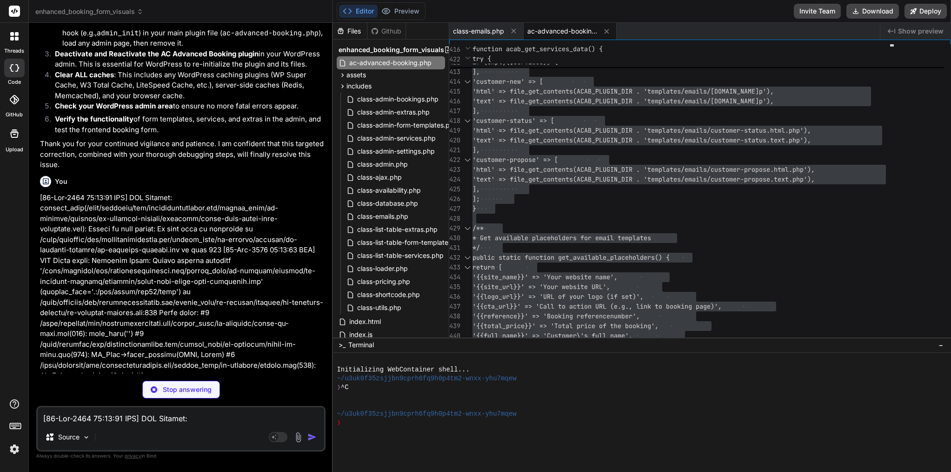
type textarea "x"
type textarea "}\"
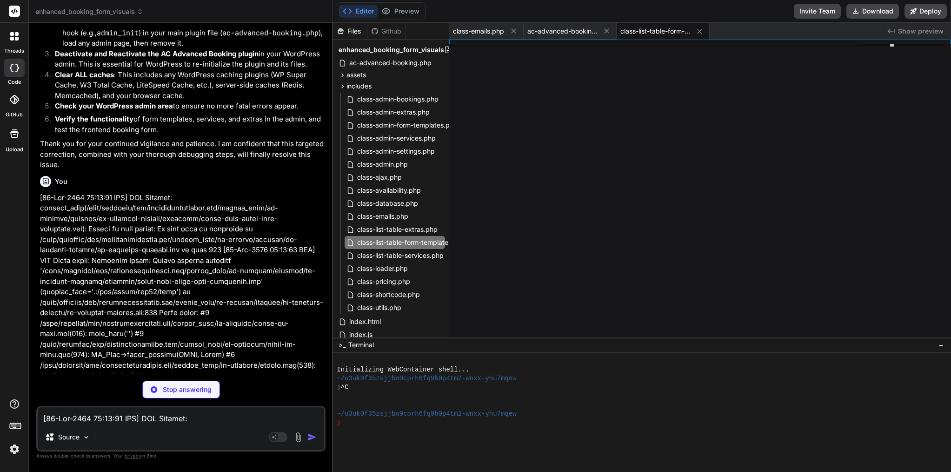
scroll to position [10, 0]
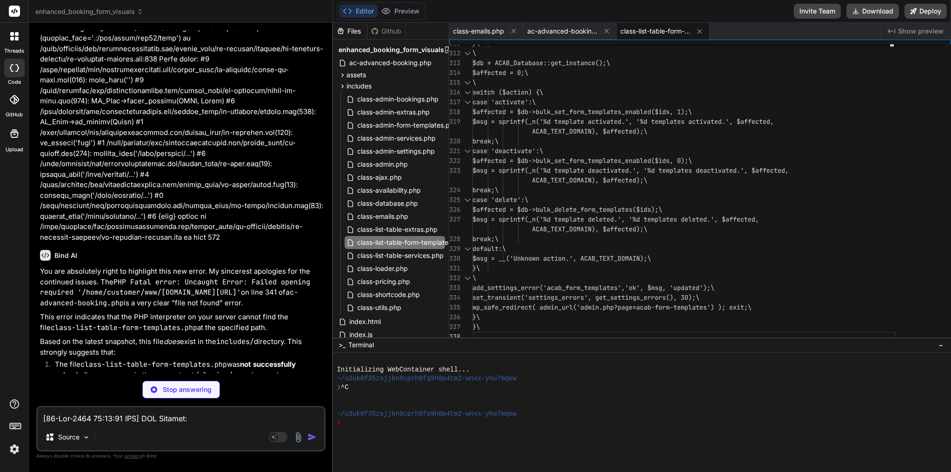
type textarea "x"
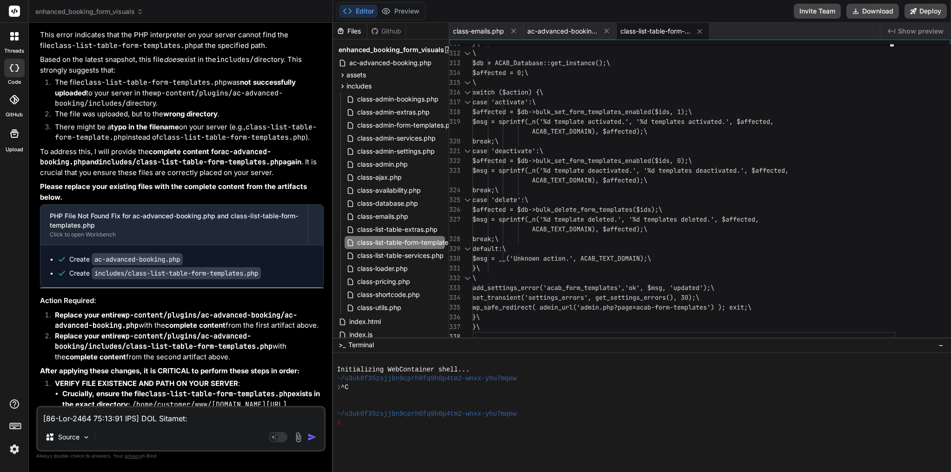
scroll to position [17337, 0]
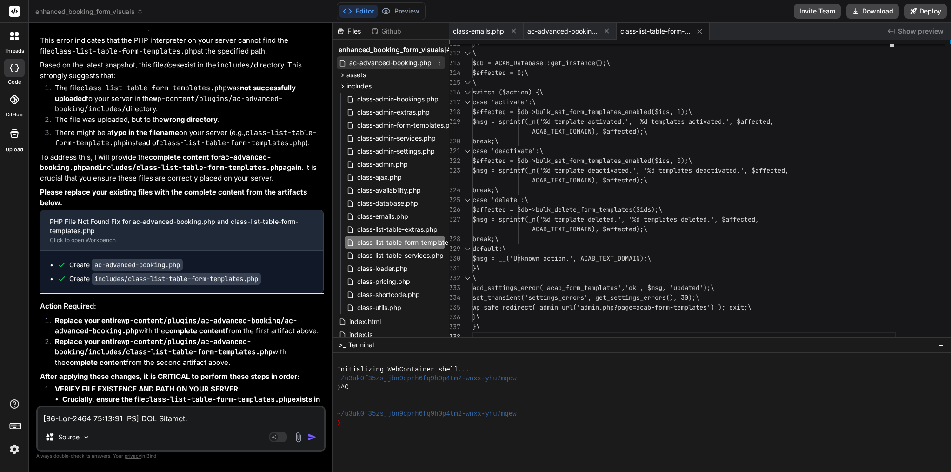
click at [416, 63] on span "ac-advanced-booking.php" at bounding box center [390, 62] width 84 height 11
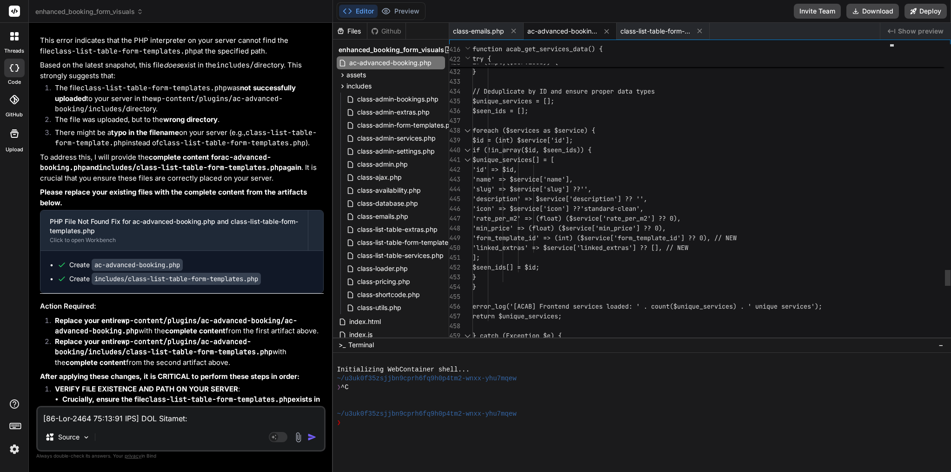
click at [517, 170] on span "'id' => $id," at bounding box center [495, 169] width 45 height 8
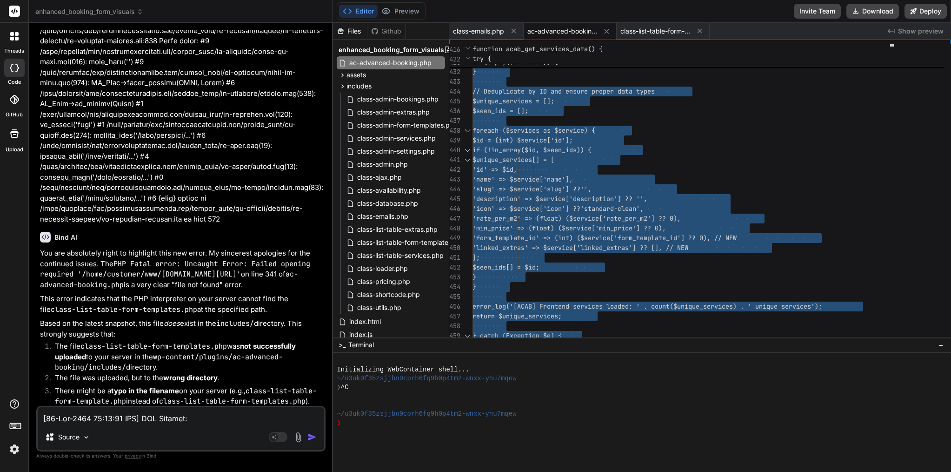
scroll to position [17068, 0]
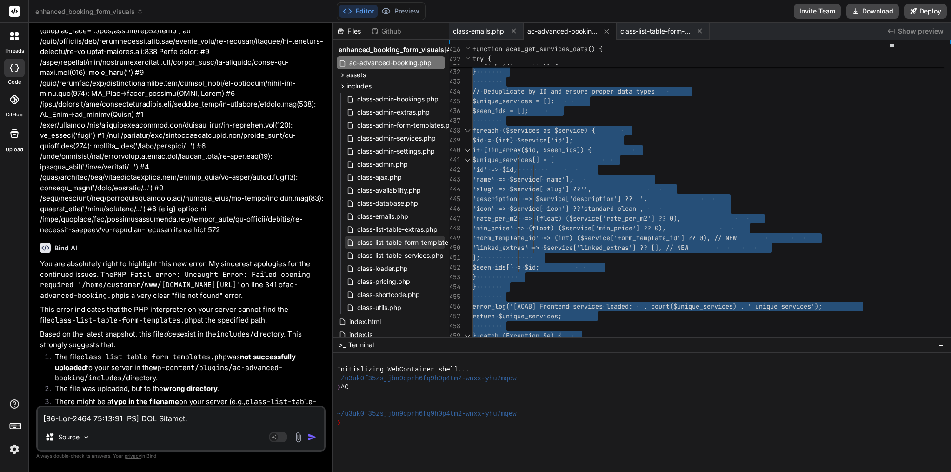
click at [414, 242] on span "class-list-table-form-templates.php" at bounding box center [411, 242] width 110 height 11
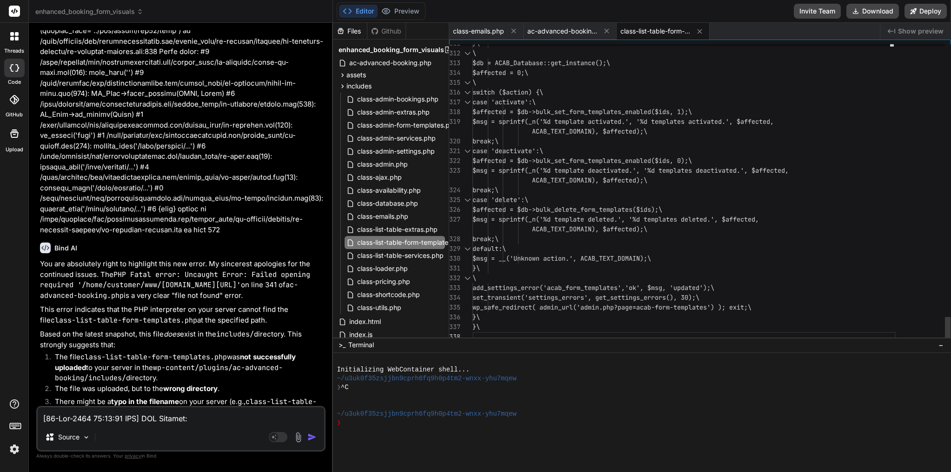
click at [539, 222] on span "$msg = sprintf(_n('%d template del" at bounding box center [536, 219] width 127 height 8
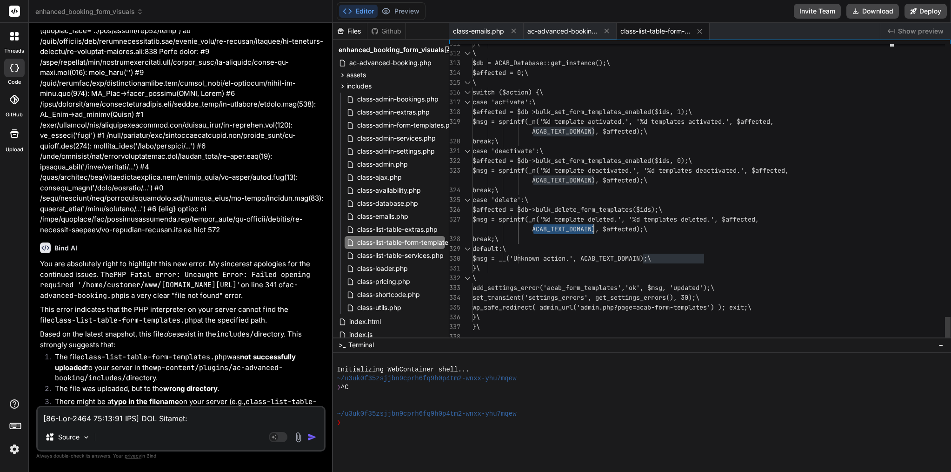
type textarea "<?php /** * ACAB_List_Table_Form_Templates * Custom WP_List_Table for managing …"
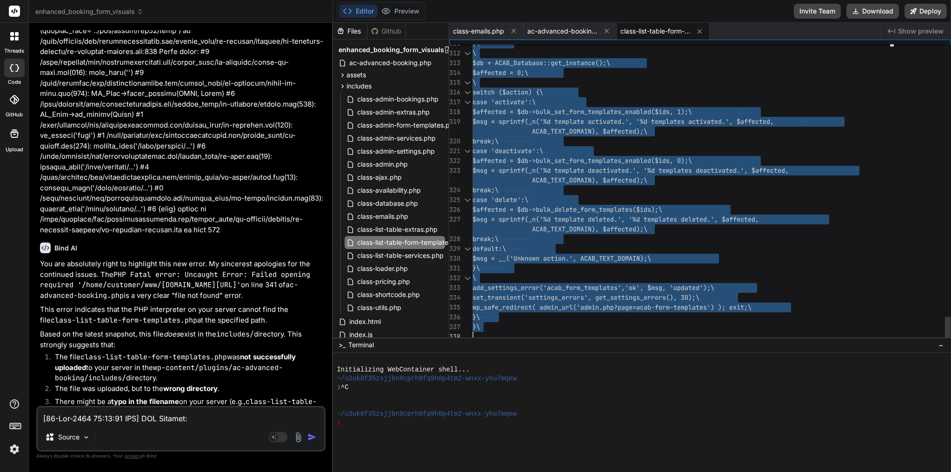
click at [539, 222] on span "$msg = sprintf(_n('%d template del" at bounding box center [536, 219] width 127 height 8
click at [140, 412] on textarea at bounding box center [181, 415] width 287 height 17
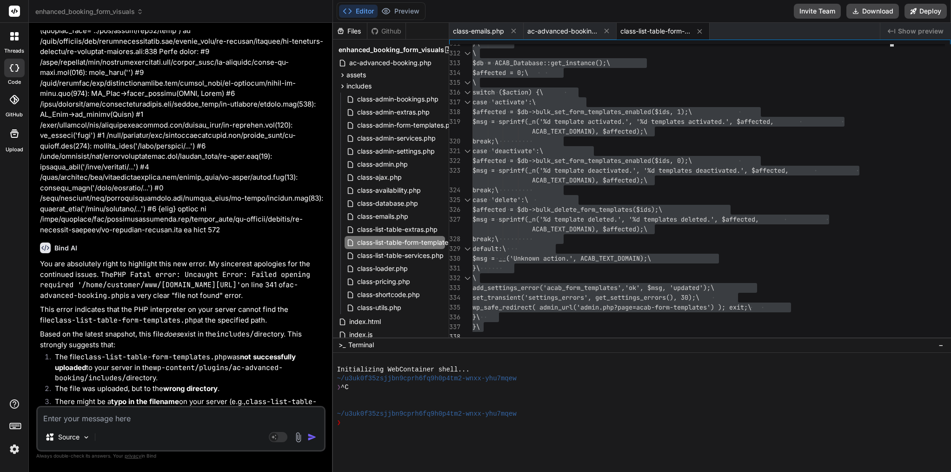
paste textarea "[07-Sep-2025 09:32:45 UTC] PHP Parse error: syntax error, unexpected token "\" …"
type textarea "[07-Sep-2025 09:32:45 UTC] PHP Parse error: syntax error, unexpected token "\" …"
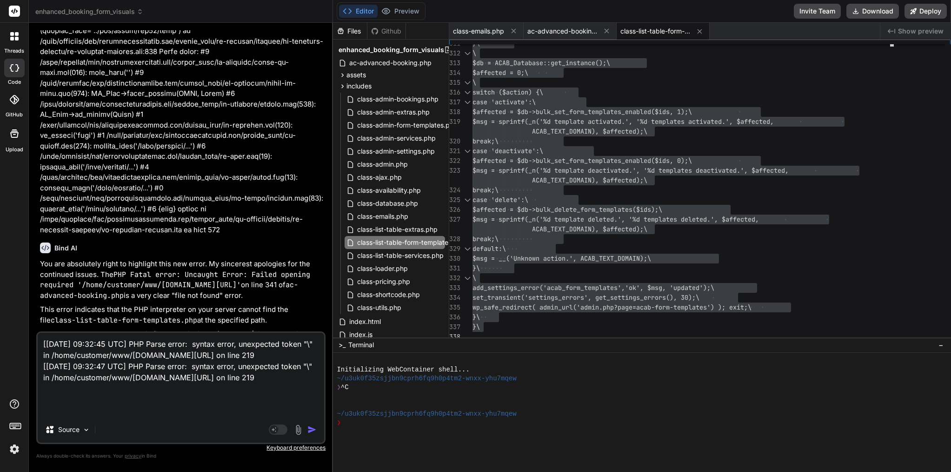
type textarea "x"
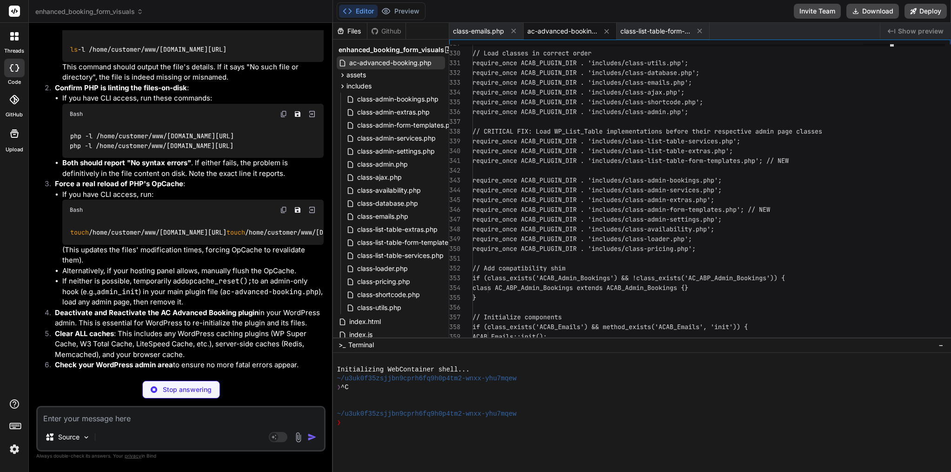
type textarea "x"
type textarea "// CRITICAL: Add global wp_mail_failed hook for error logging add_action('wp_ma…"
type textarea "x"
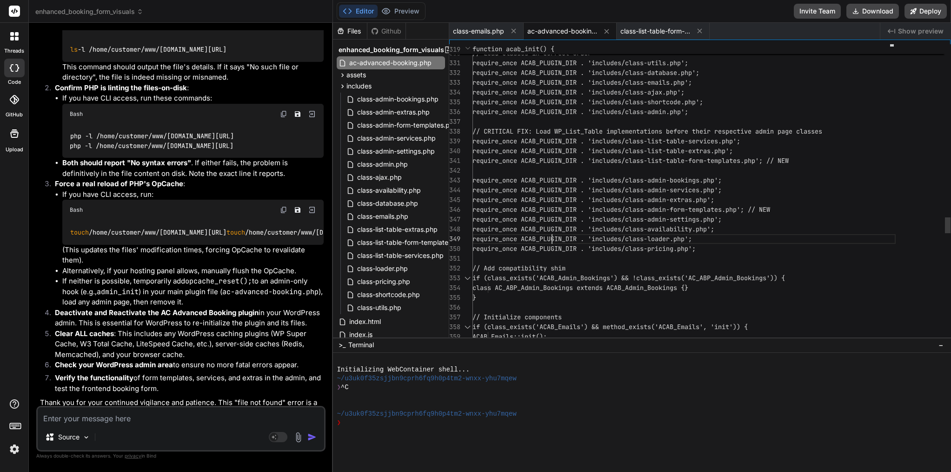
click at [551, 239] on span "require_once ACAB_PLUGIN_DIR . 'includes/class" at bounding box center [558, 238] width 171 height 8
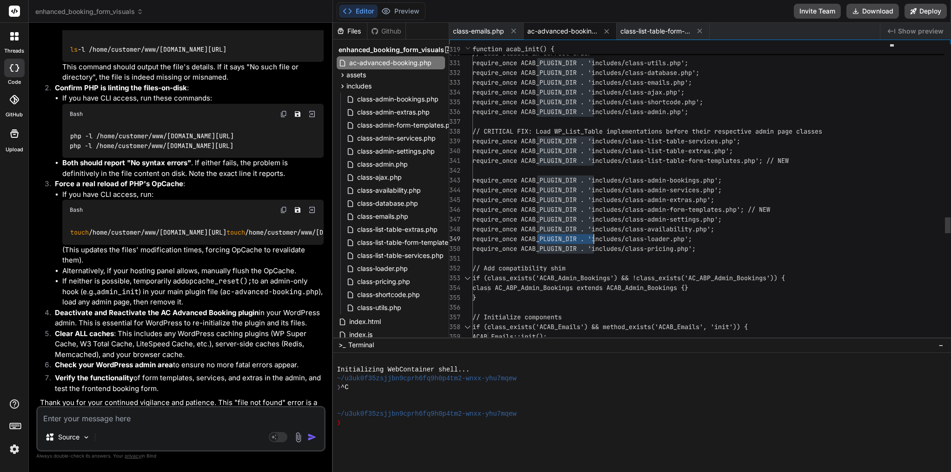
click at [551, 239] on span "require_once ACAB_PLUGIN_DIR . 'includes/class" at bounding box center [558, 238] width 171 height 8
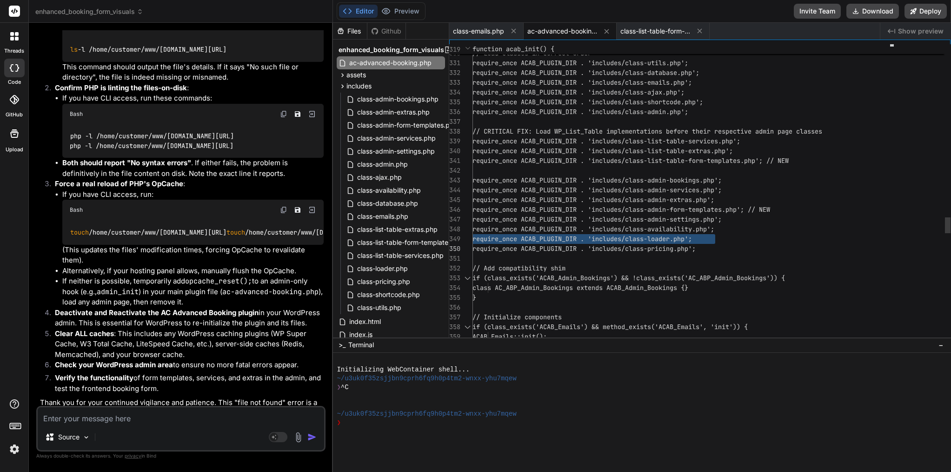
scroll to position [20, 0]
click at [548, 240] on span "require_once ACAB_PLUGIN_DIR . 'includes/class" at bounding box center [558, 238] width 171 height 8
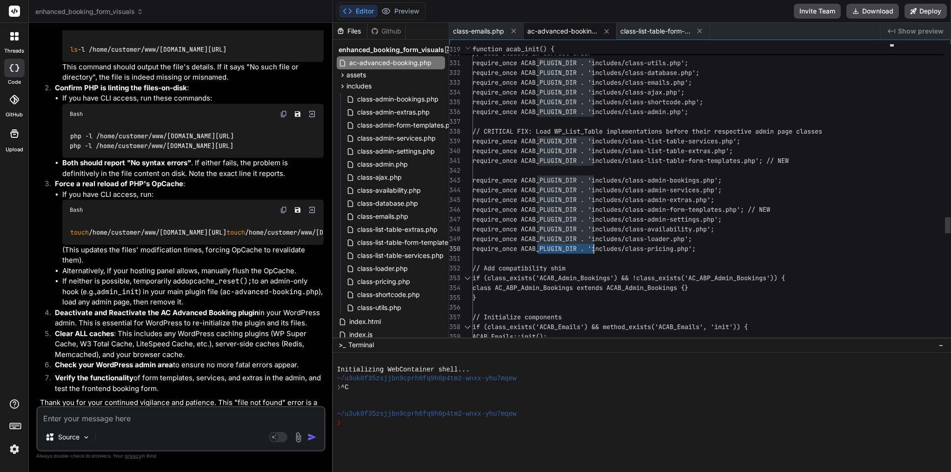
click at [548, 240] on span "require_once ACAB_PLUGIN_DIR . 'includes/class" at bounding box center [558, 238] width 171 height 8
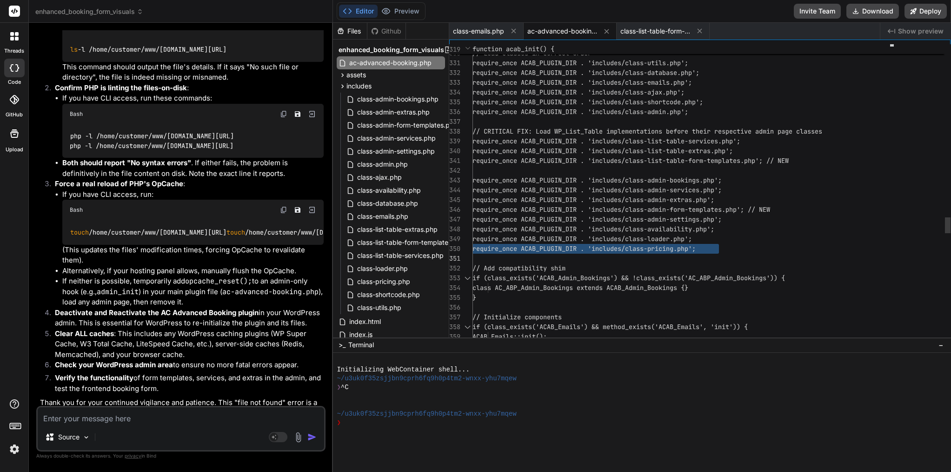
click at [548, 240] on span "require_once ACAB_PLUGIN_DIR . 'includes/class" at bounding box center [558, 238] width 171 height 8
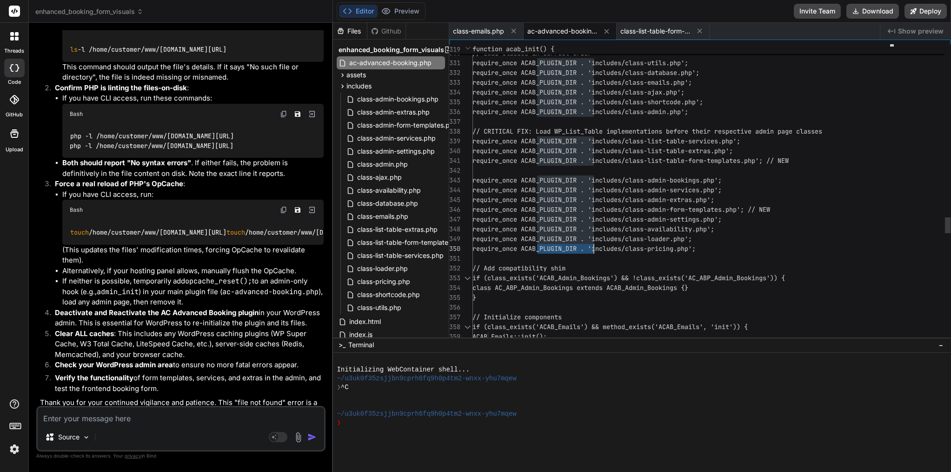
click at [548, 240] on span "require_once ACAB_PLUGIN_DIR . 'includes/class" at bounding box center [558, 238] width 171 height 8
type textarea "<?php /** * Plugin Name: AC Advanced Booking * Description: Advanced booking sy…"
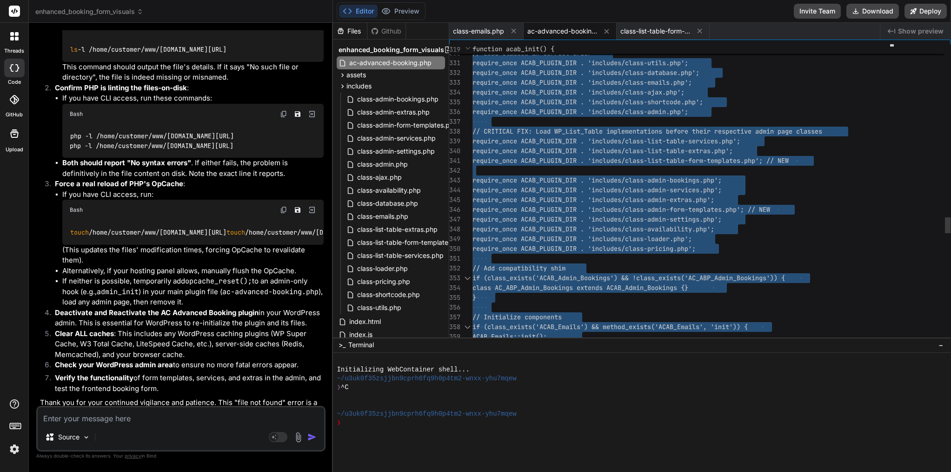
click at [548, 240] on span "require_once ACAB_PLUGIN_DIR . 'includes/class" at bounding box center [558, 238] width 171 height 8
click at [150, 420] on textarea at bounding box center [181, 415] width 287 height 17
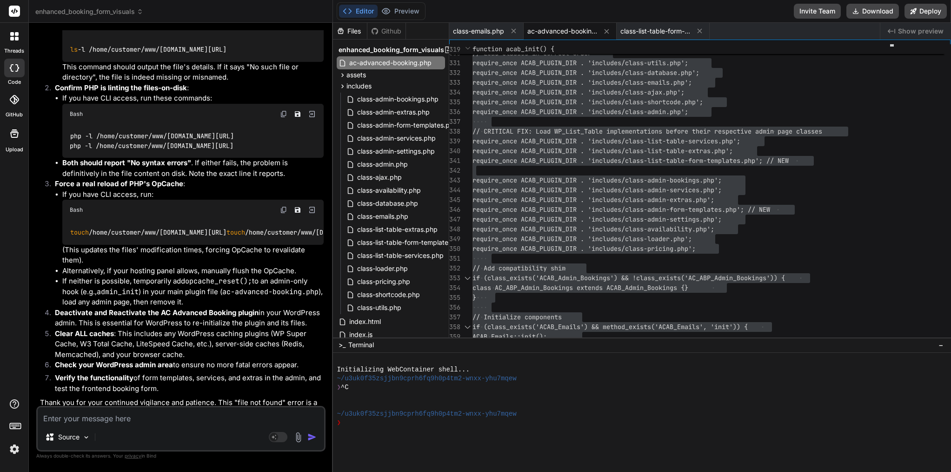
paste textarea "07-Sep-2025 09:30:47 UTC] PHP Warning: require_once(/home/customer/www/amsterda…"
type textarea "07-Sep-2025 09:30:47 UTC] PHP Warning: require_once(/home/customer/www/amsterda…"
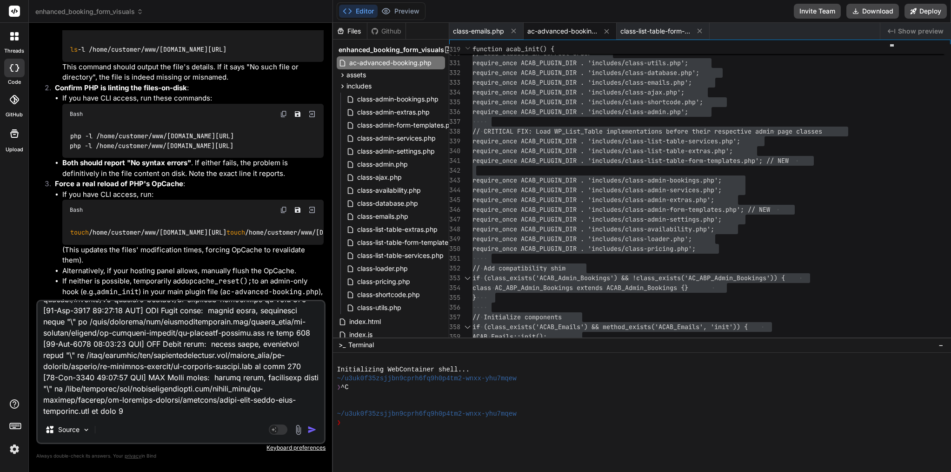
type textarea "x"
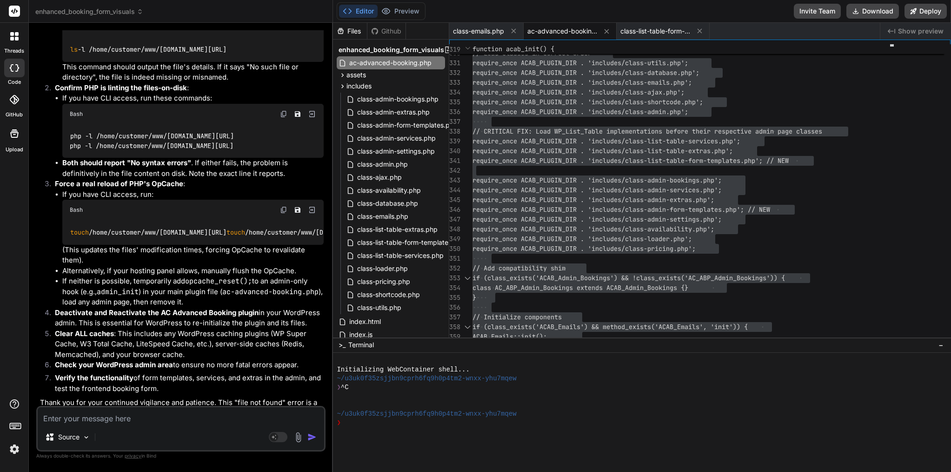
scroll to position [18511, 0]
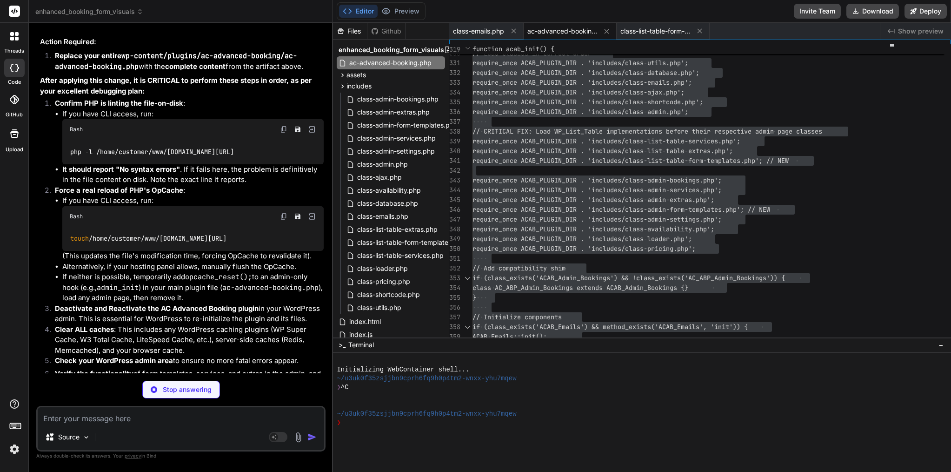
type textarea "x"
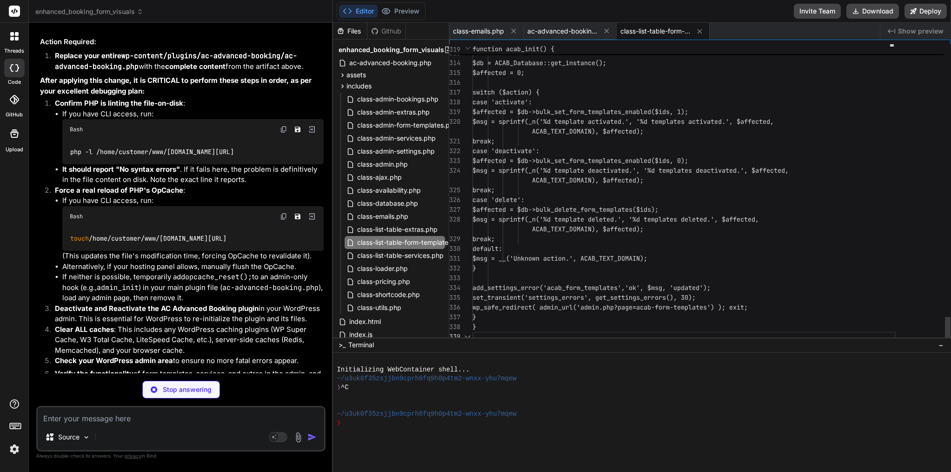
scroll to position [0, 0]
type textarea "x"
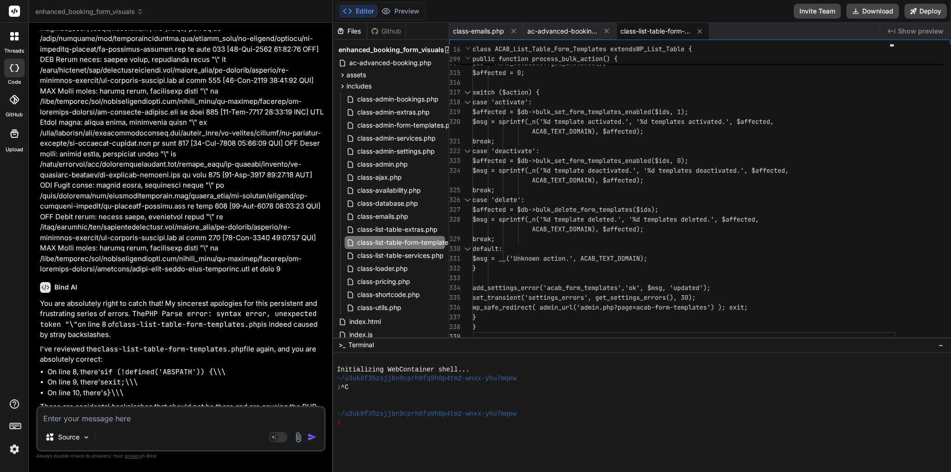
scroll to position [19174, 0]
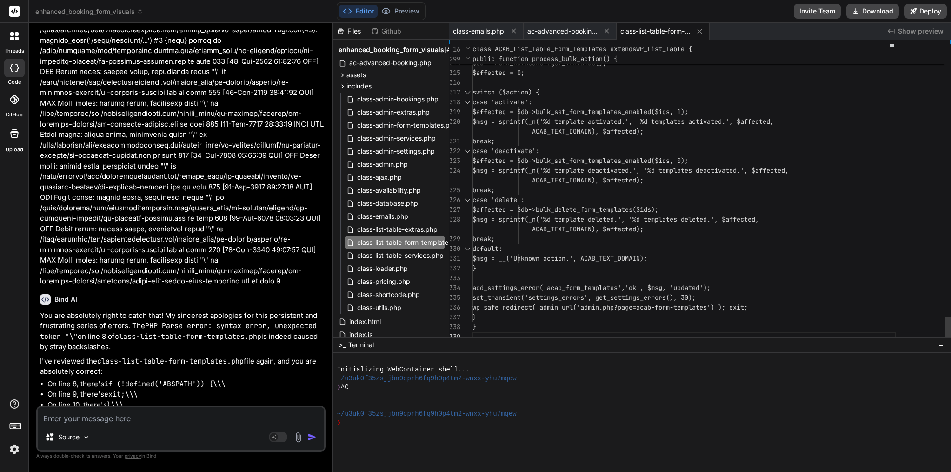
click at [597, 168] on span "$msg = sprintf(_n('%d template dea" at bounding box center [536, 170] width 127 height 8
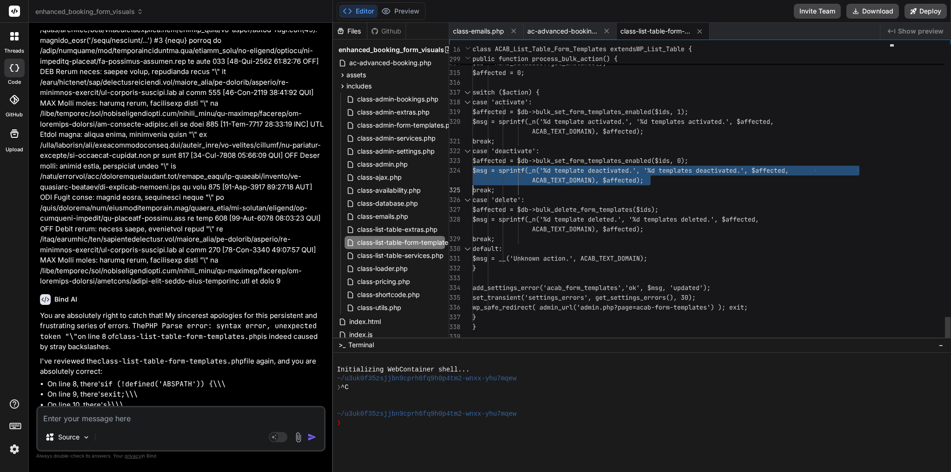
click at [597, 168] on span "$msg = sprintf(_n('%d template dea" at bounding box center [536, 170] width 127 height 8
type textarea "<?php /** * ACAB_List_Table_Form_Templates * Custom WP_List_Table for managing …"
click at [597, 168] on span "$msg = sprintf(_n('%d template dea" at bounding box center [536, 170] width 127 height 8
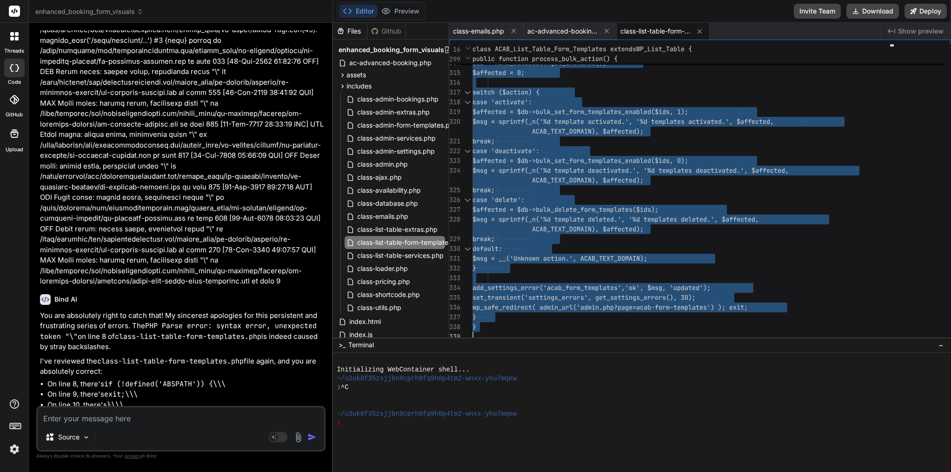
click at [148, 423] on textarea at bounding box center [181, 415] width 287 height 17
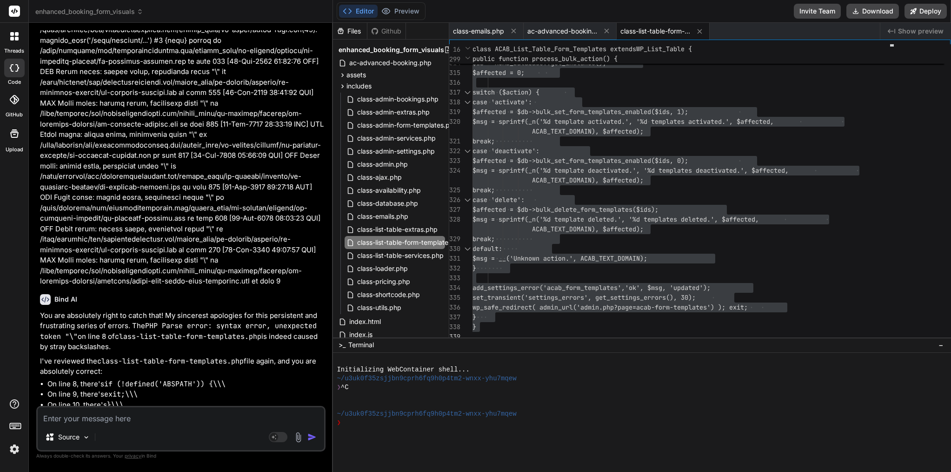
paste textarea "[07-Sep-2025 09:36:16 UTC] PHP Parse error: syntax error, unexpected token "\" …"
type textarea "[07-Sep-2025 09:36:16 UTC] PHP Parse error: syntax error, unexpected token "\" …"
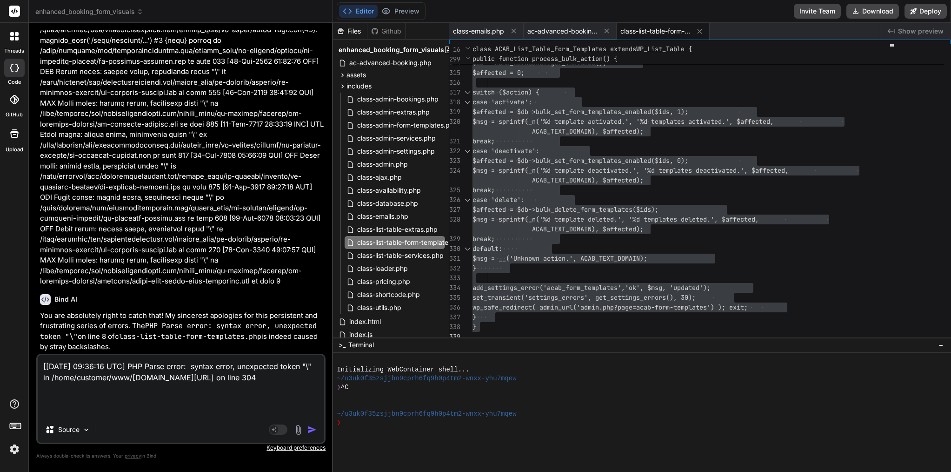
type textarea "x"
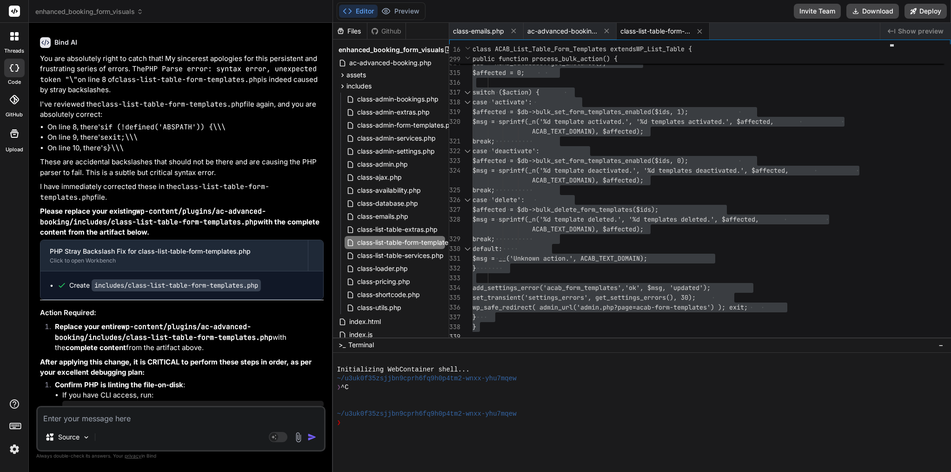
scroll to position [19423, 0]
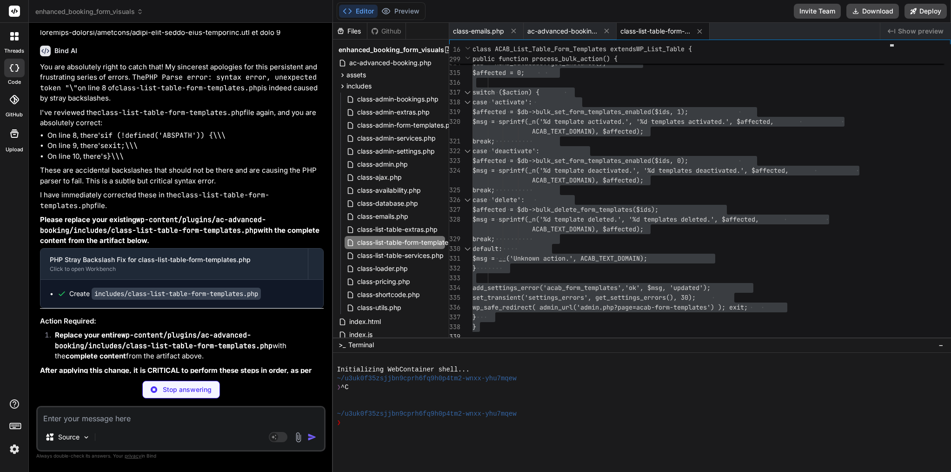
type textarea "x"
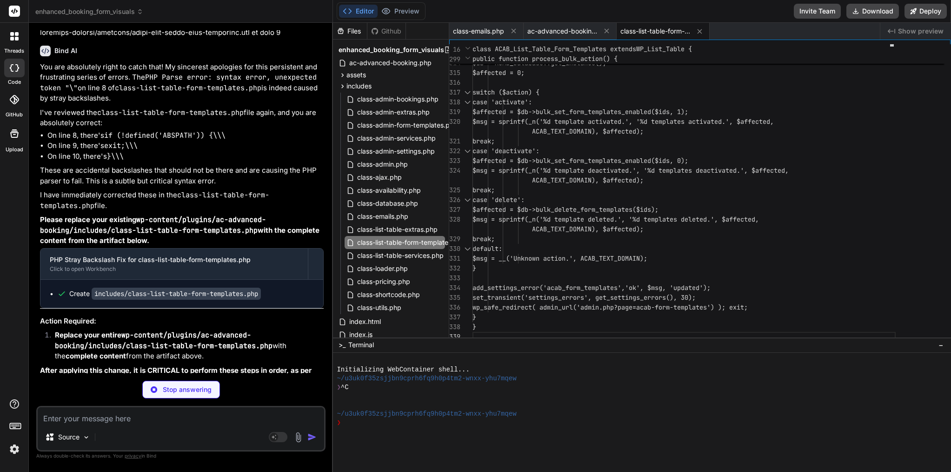
type textarea "x"
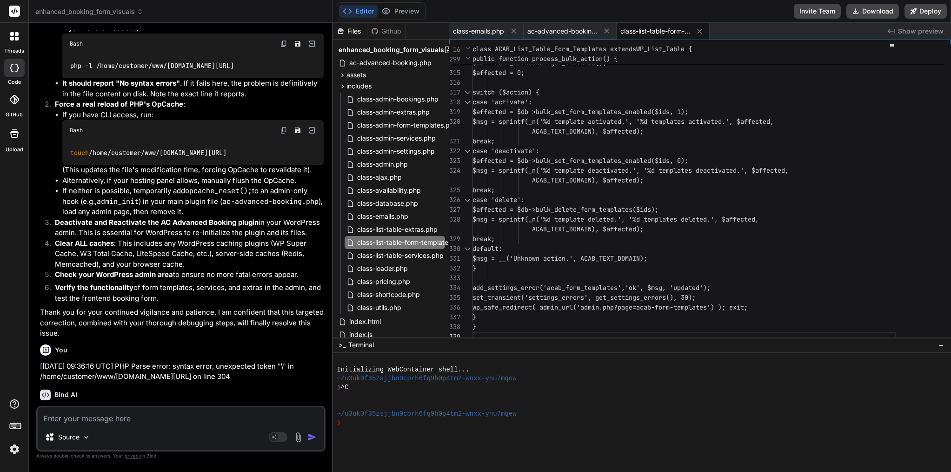
scroll to position [0, 0]
click at [599, 162] on span "$affected = $db->bulk_set_form_tem" at bounding box center [536, 160] width 127 height 8
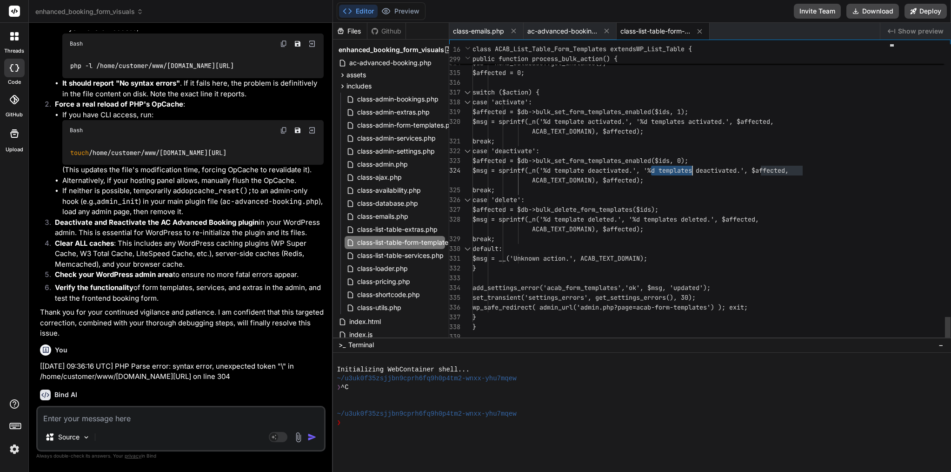
type textarea "<?php /** * ACAB_List_Table_Form_Templates * Custom WP_List_Table for managing …"
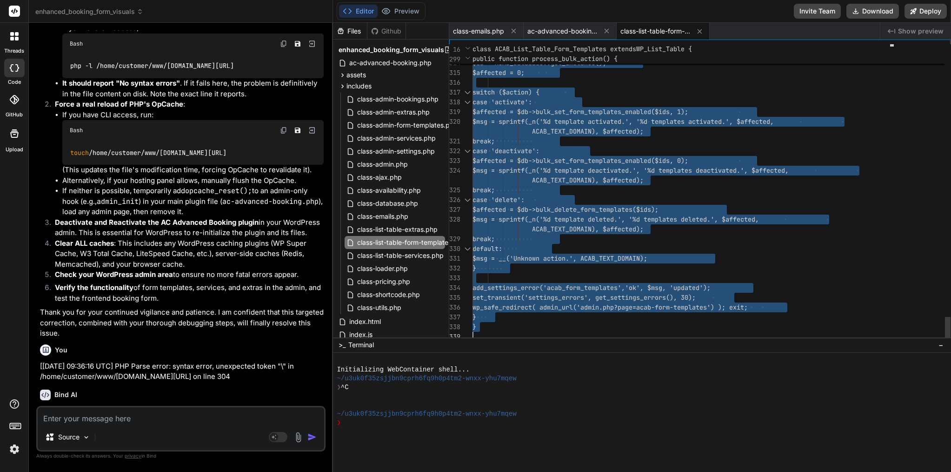
click at [599, 162] on span "$affected = $db->bulk_set_form_tem" at bounding box center [536, 160] width 127 height 8
